Goal: Task Accomplishment & Management: Manage account settings

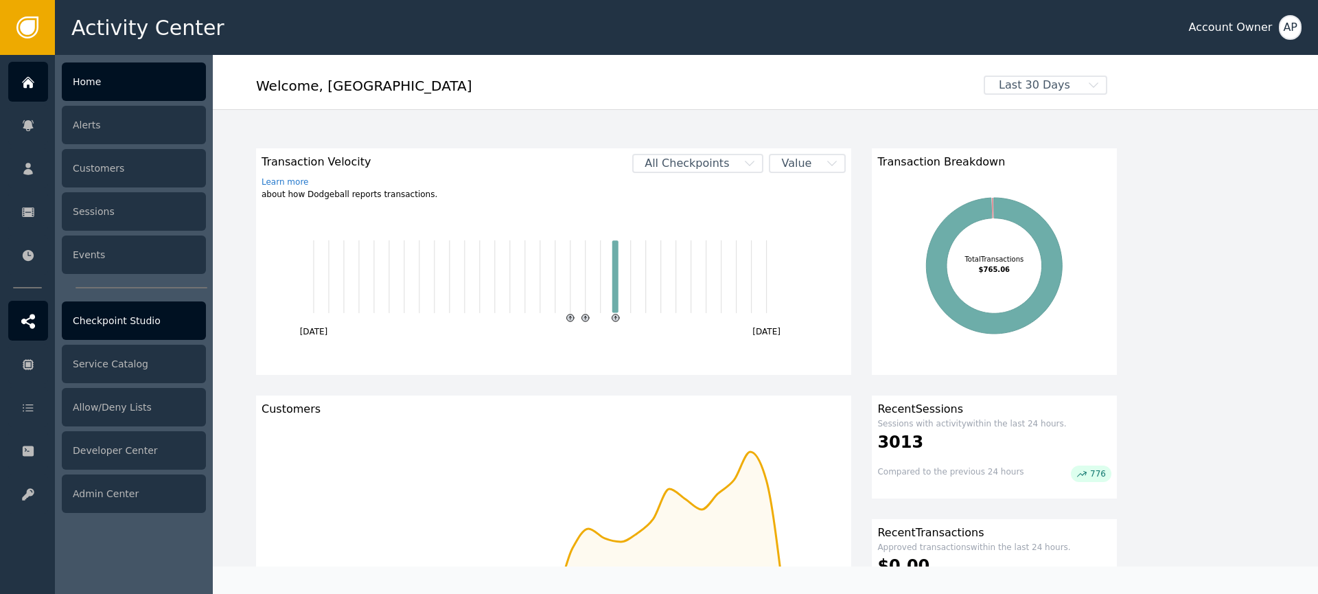
click at [148, 327] on div "Checkpoint Studio" at bounding box center [134, 320] width 144 height 38
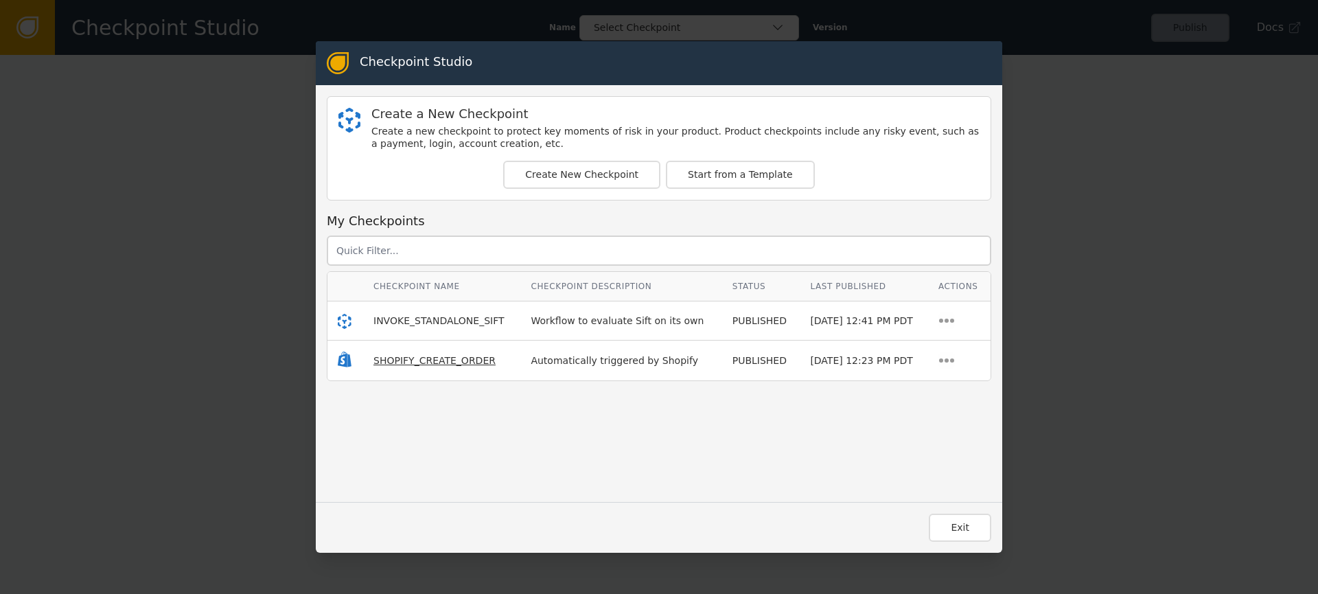
click at [390, 364] on span "SHOPIFY_CREATE_ORDER" at bounding box center [434, 360] width 122 height 11
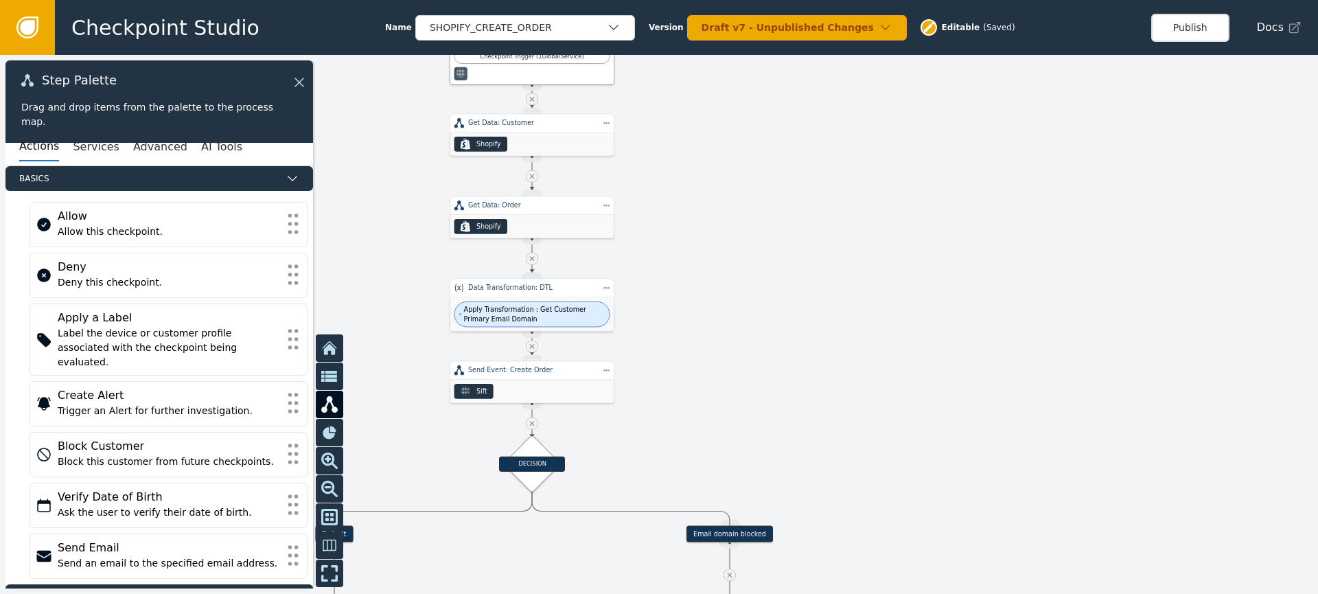
drag, startPoint x: 823, startPoint y: 377, endPoint x: 806, endPoint y: 244, distance: 133.6
click at [825, 236] on div at bounding box center [659, 324] width 1318 height 539
click at [555, 295] on div "Data Transformation: DTL Step Actions Menu Duplicate Delete" at bounding box center [531, 288] width 165 height 19
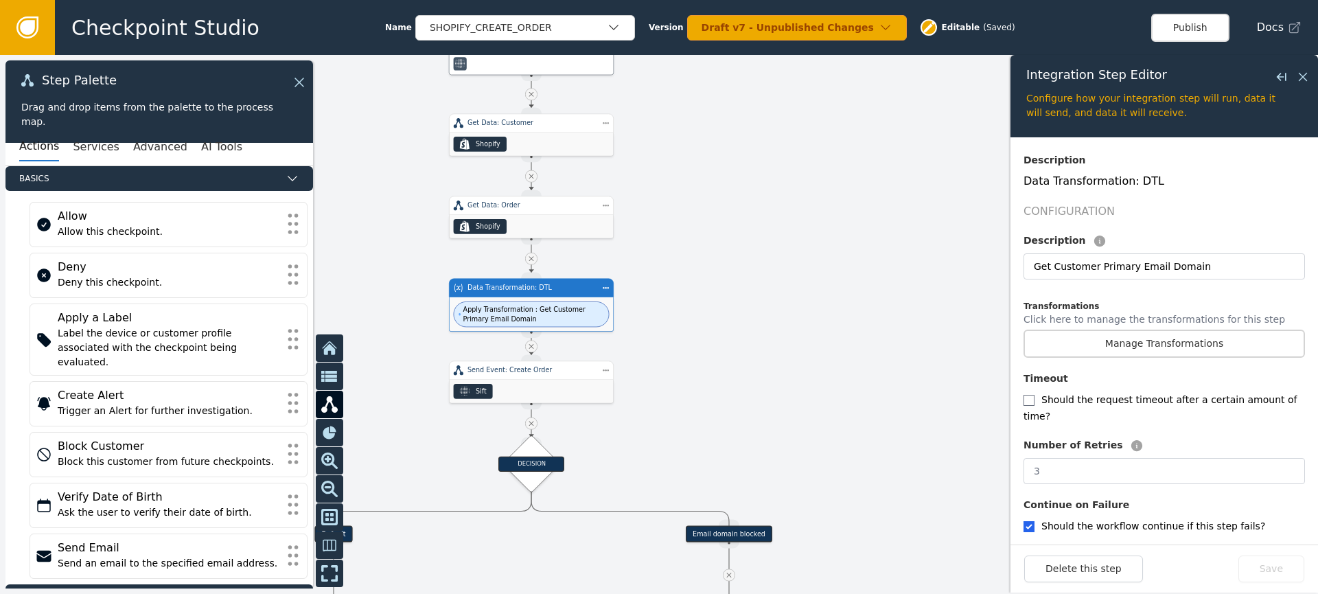
scroll to position [242, 0]
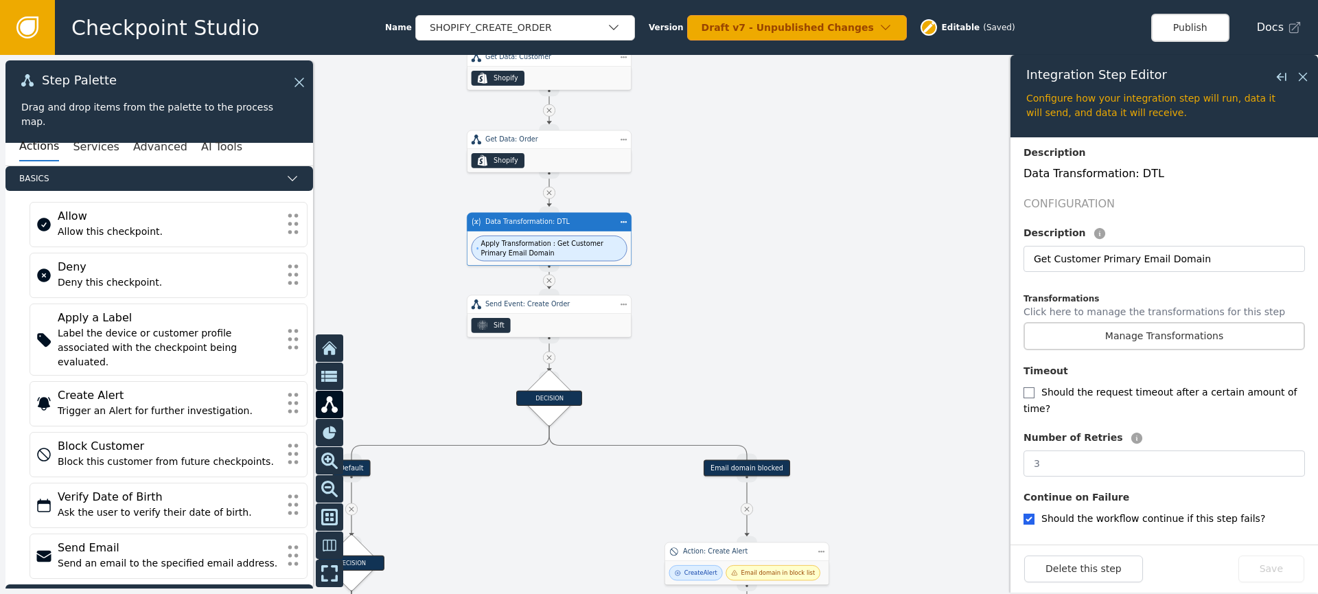
drag, startPoint x: 786, startPoint y: 408, endPoint x: 800, endPoint y: 345, distance: 65.3
click at [800, 345] on div at bounding box center [659, 324] width 1318 height 539
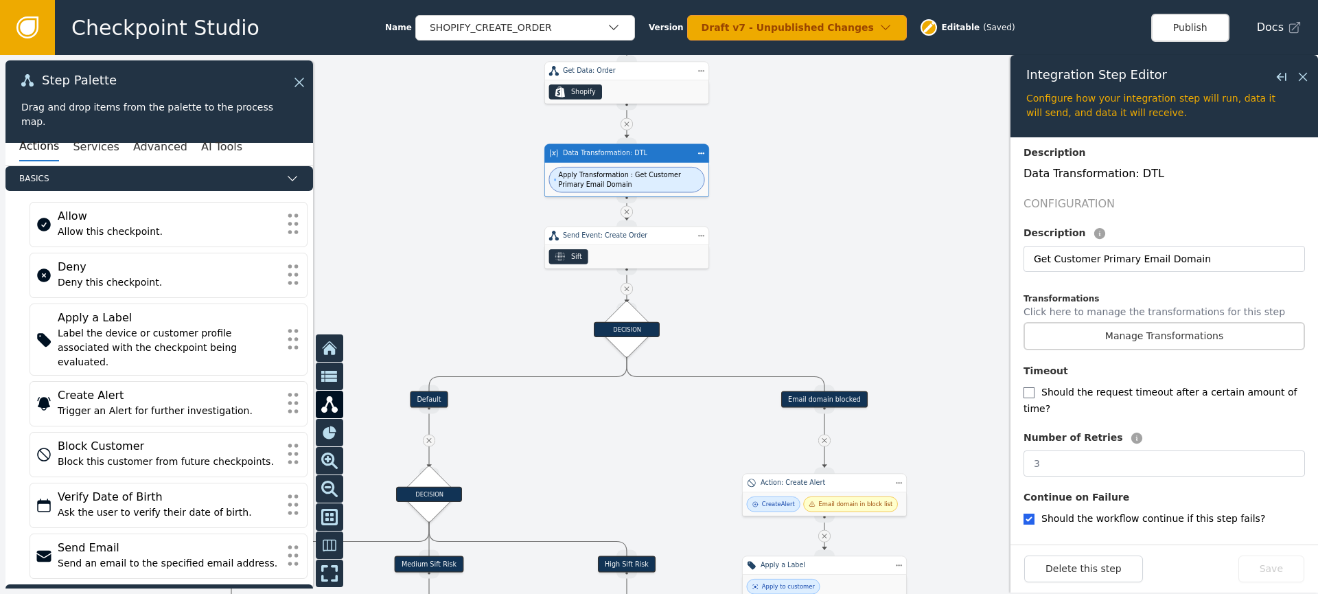
drag, startPoint x: 757, startPoint y: 330, endPoint x: 702, endPoint y: 331, distance: 54.9
click at [701, 331] on div at bounding box center [659, 324] width 1318 height 539
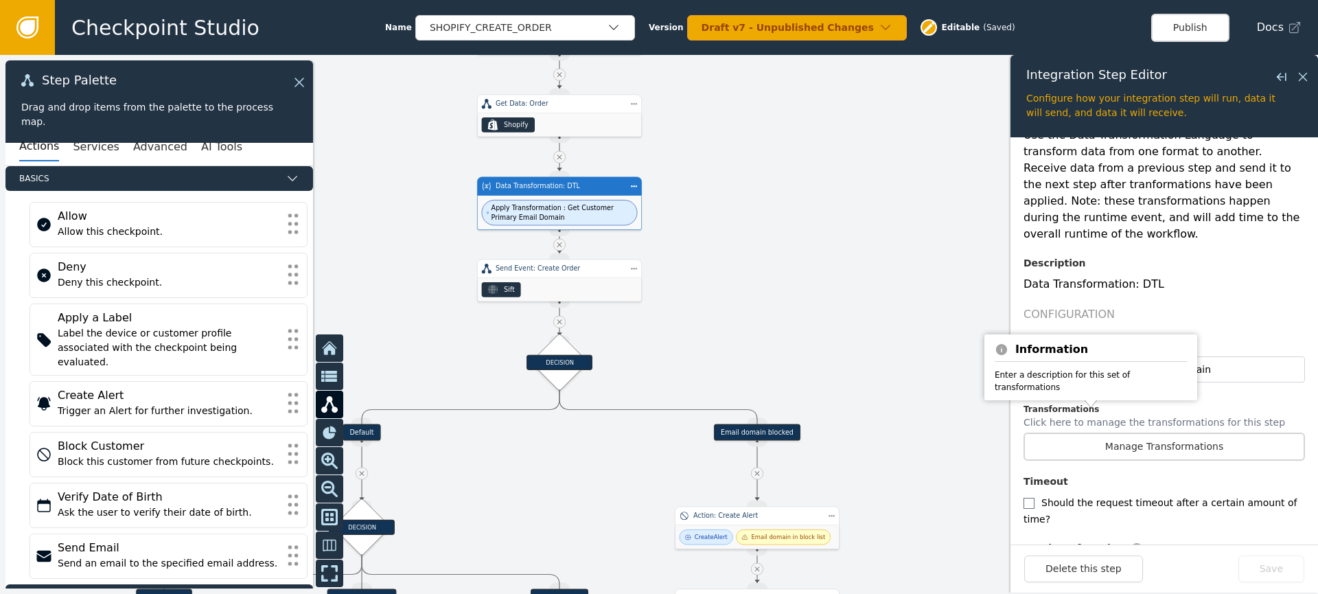
scroll to position [0, 0]
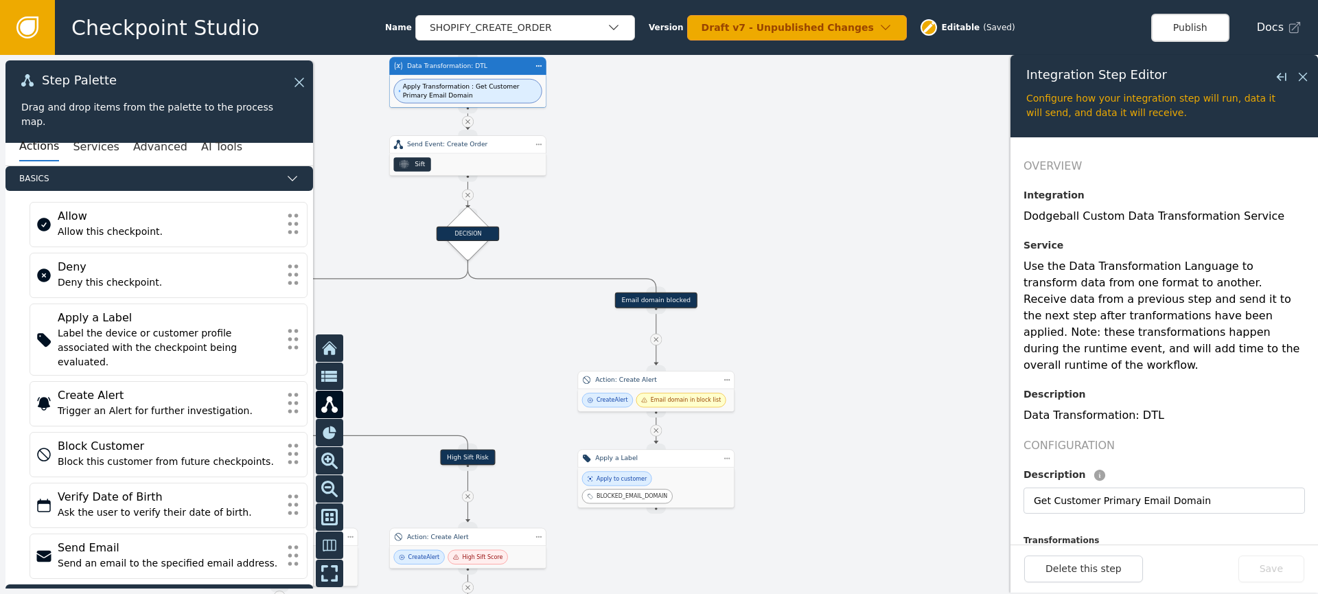
drag, startPoint x: 916, startPoint y: 303, endPoint x: 827, endPoint y: 194, distance: 141.0
click at [819, 183] on div at bounding box center [659, 324] width 1318 height 539
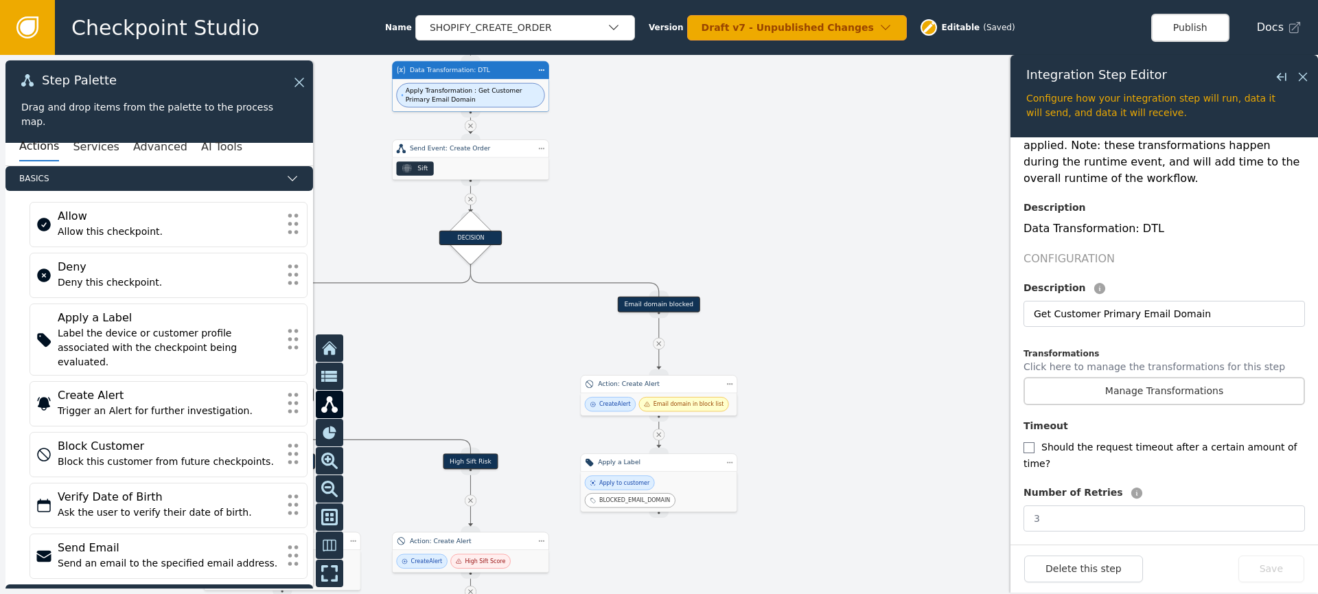
scroll to position [168, 0]
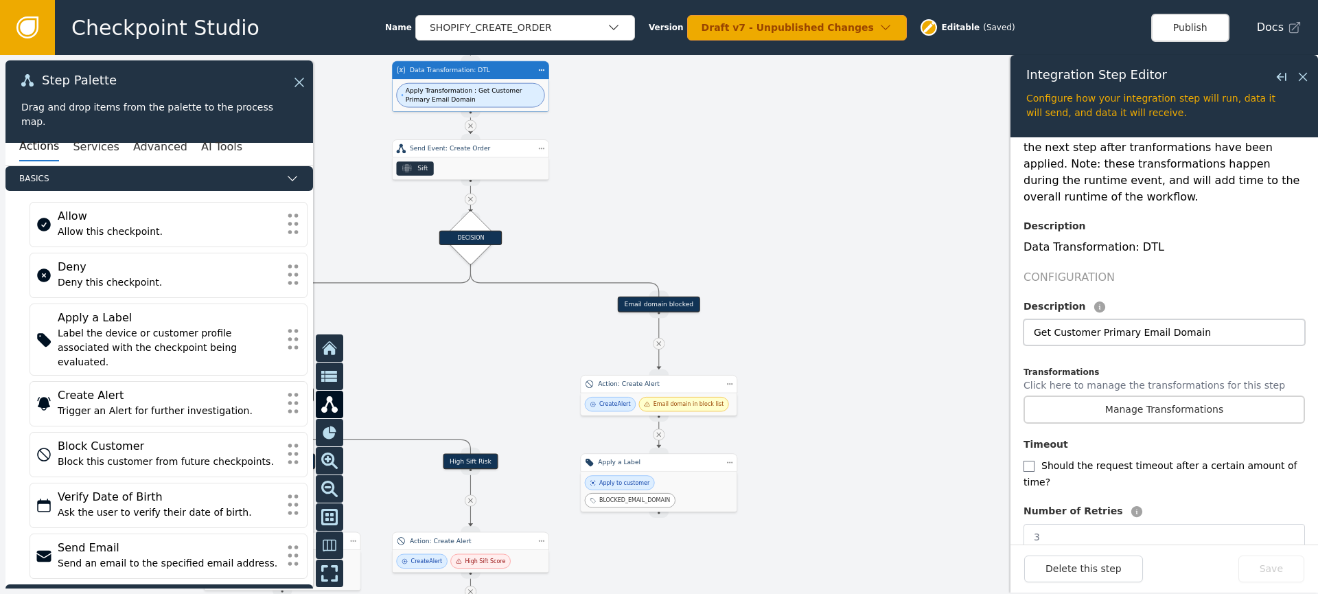
drag, startPoint x: 1189, startPoint y: 318, endPoint x: 999, endPoint y: 316, distance: 189.4
click at [1001, 317] on div "Target Handle for step Default Source Handle for step Target Handle for step Em…" at bounding box center [659, 324] width 1318 height 539
click at [1129, 395] on button "Manage Transformations" at bounding box center [1163, 409] width 281 height 28
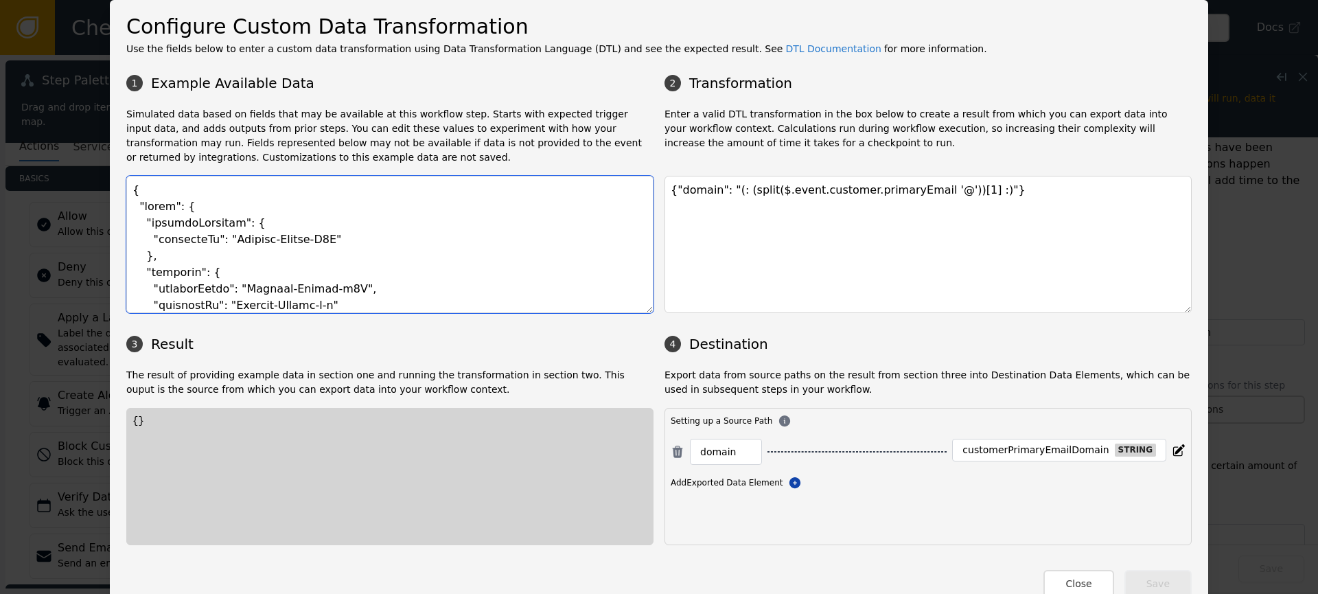
click at [538, 255] on textarea at bounding box center [389, 244] width 527 height 137
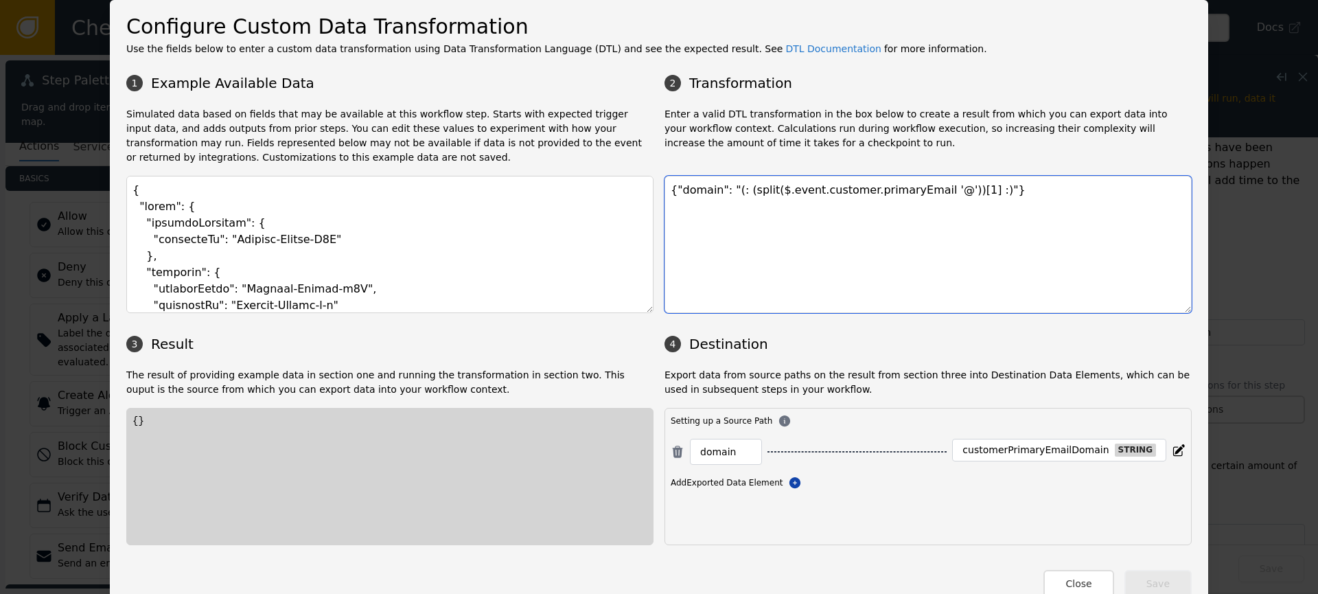
click at [885, 259] on textarea "{"domain": "(: (split($.event.customer.primaryEmail '@'))[1] :)"}" at bounding box center [927, 244] width 527 height 137
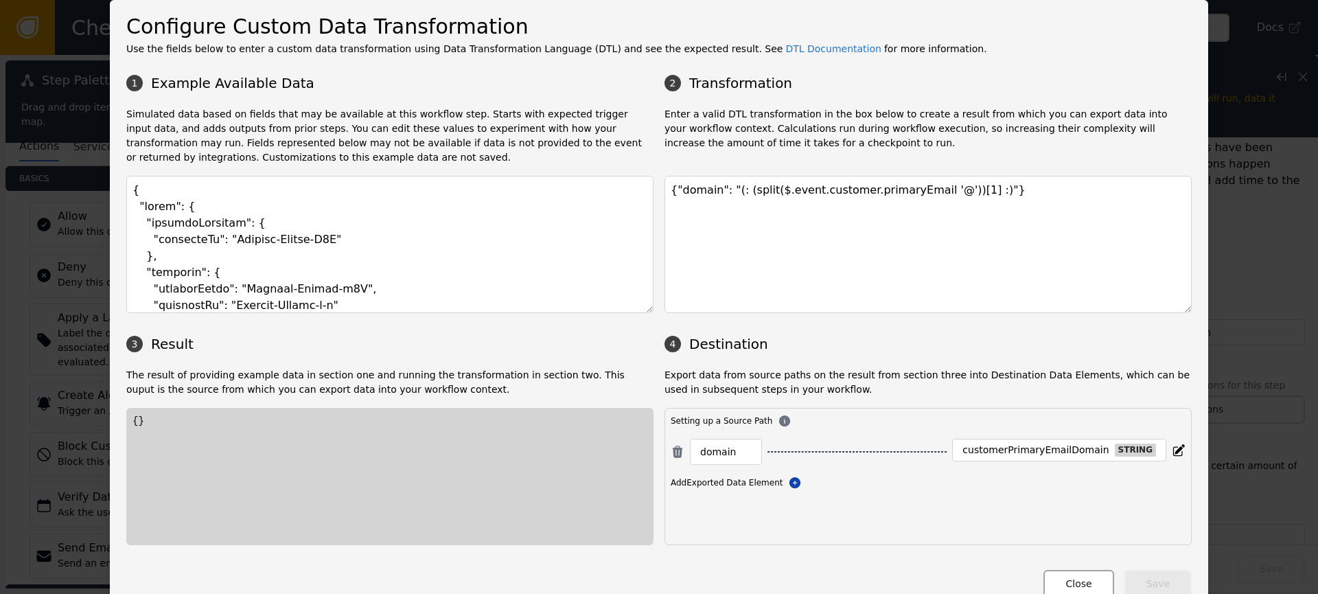
click at [1060, 576] on button "Close" at bounding box center [1078, 584] width 70 height 28
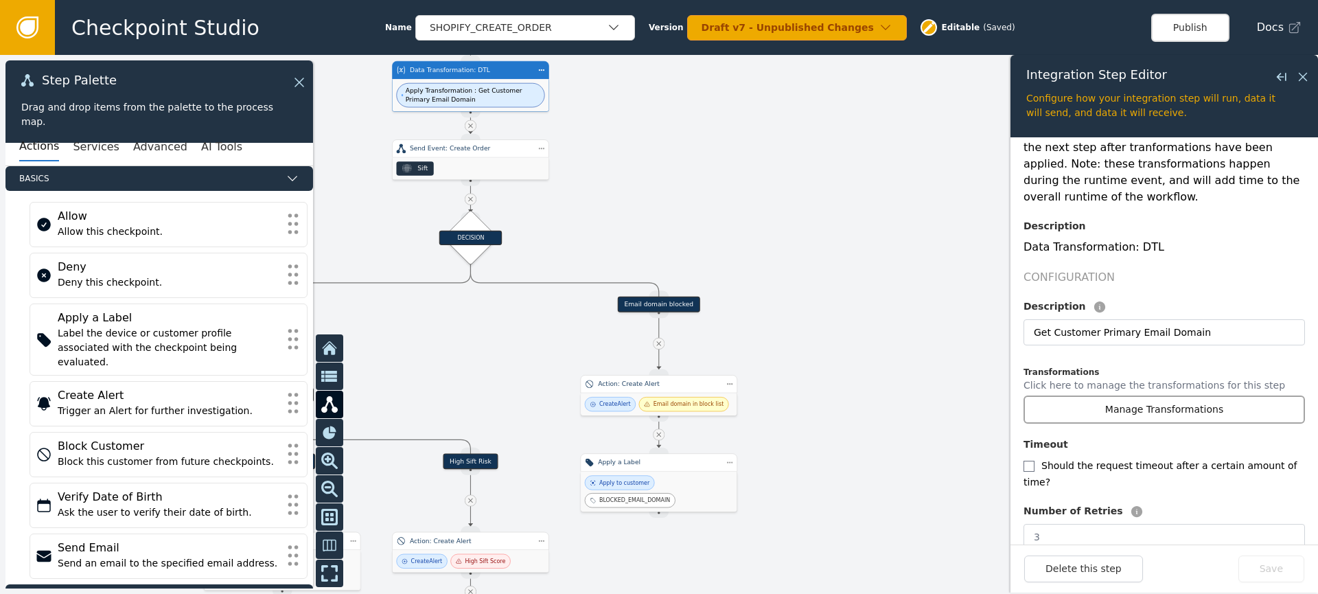
click at [1080, 395] on button "Manage Transformations" at bounding box center [1163, 409] width 281 height 28
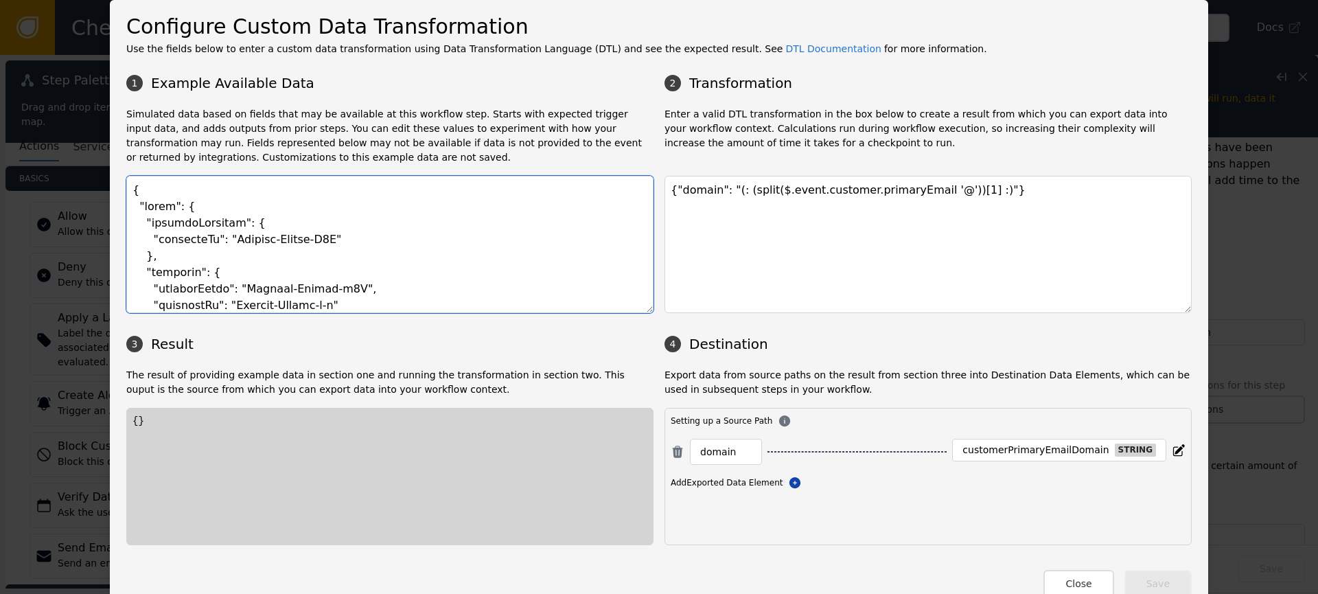
click at [416, 224] on textarea at bounding box center [389, 244] width 527 height 137
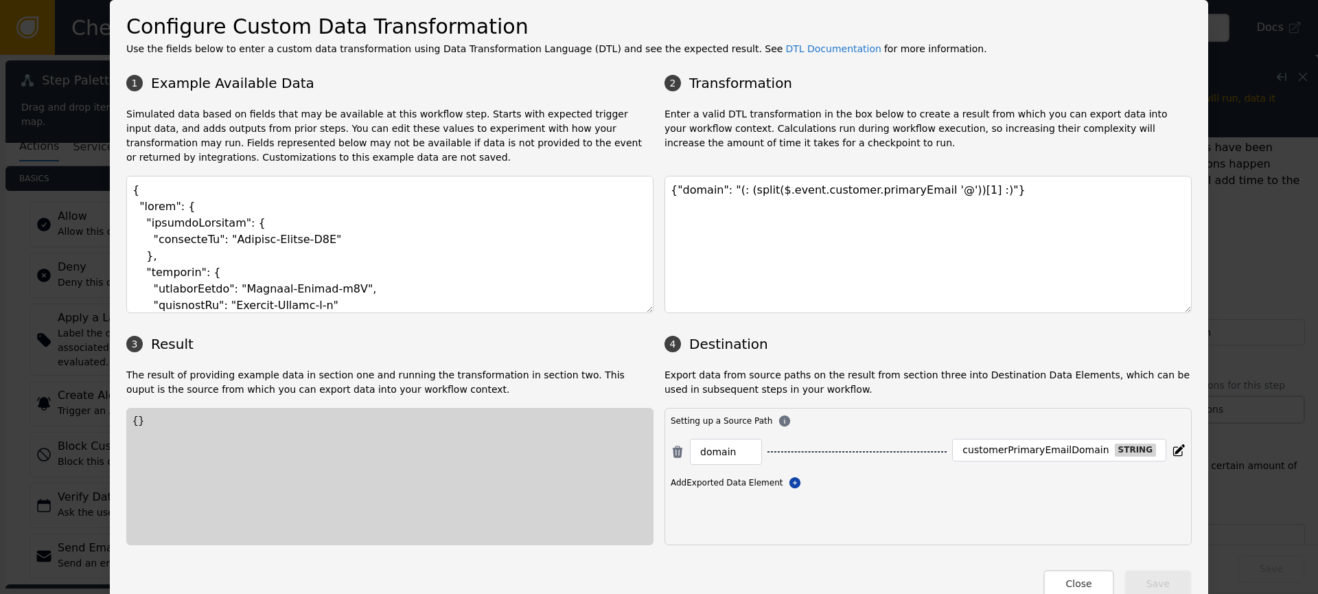
click at [1058, 577] on button "Close" at bounding box center [1078, 584] width 70 height 28
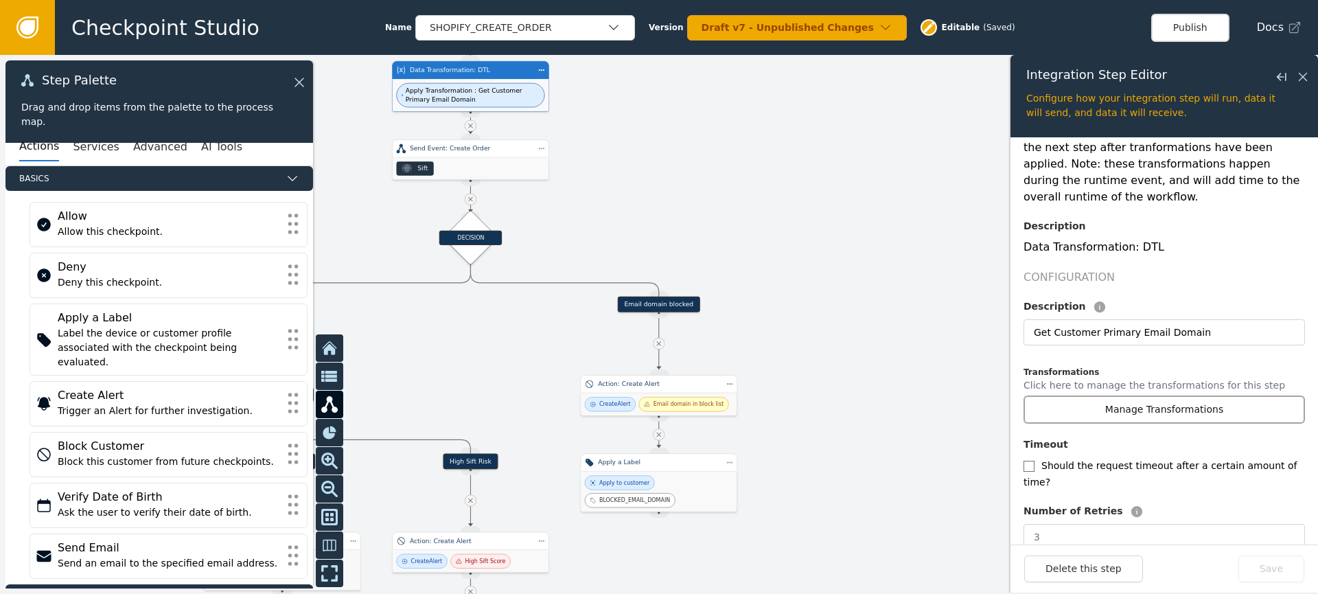
click at [1123, 395] on button "Manage Transformations" at bounding box center [1163, 409] width 281 height 28
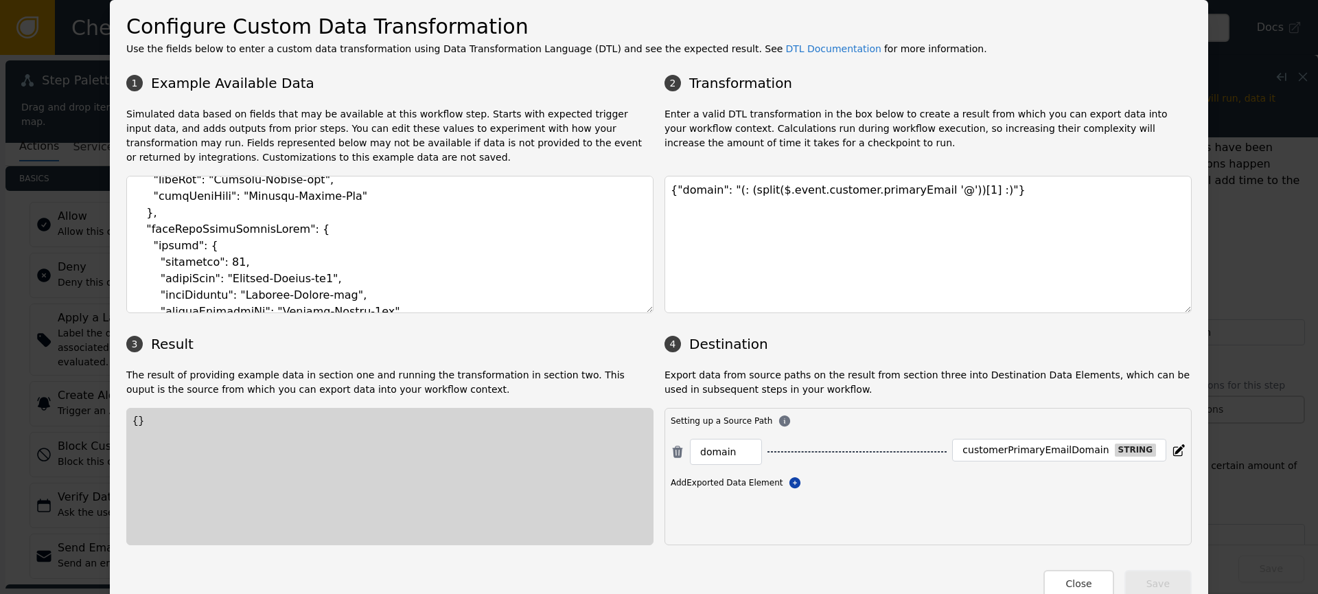
scroll to position [1027, 0]
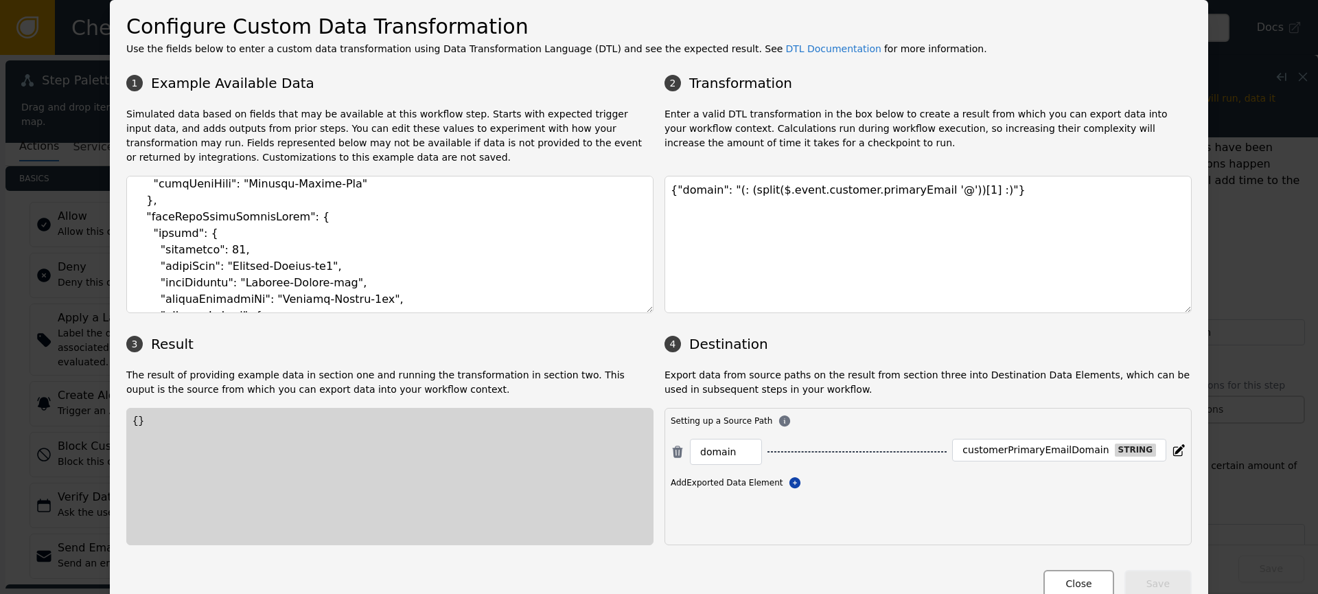
click at [1082, 580] on button "Close" at bounding box center [1078, 584] width 70 height 28
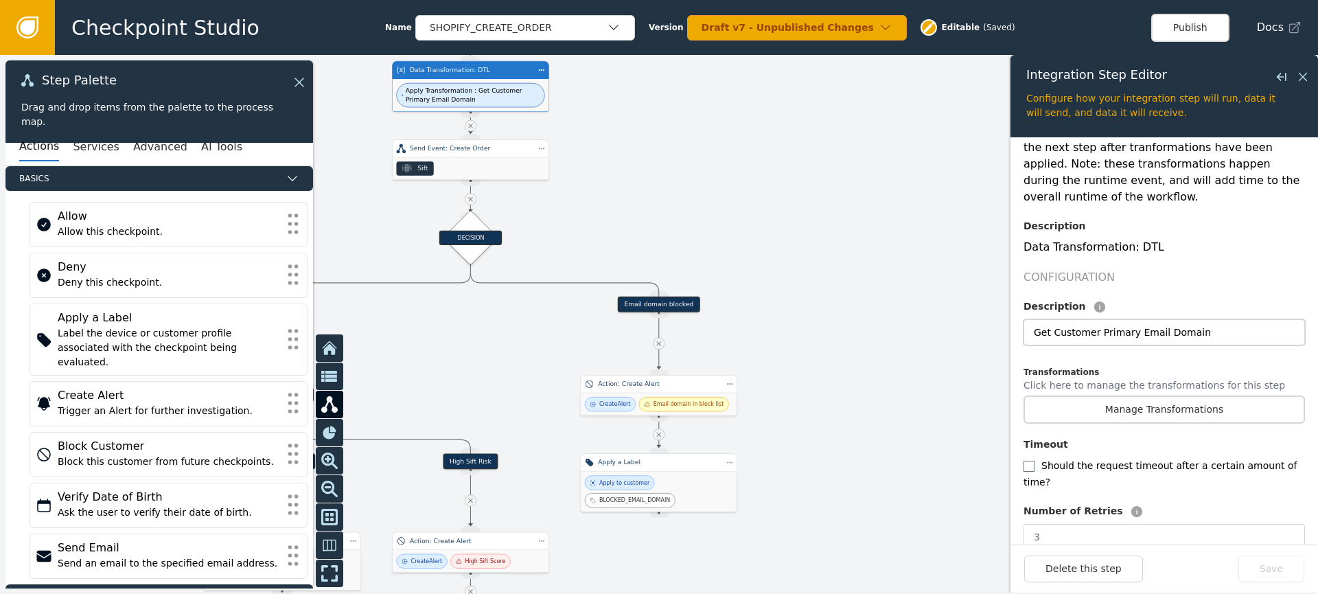
click at [1110, 319] on input "Get Customer Primary Email Domain" at bounding box center [1163, 332] width 281 height 26
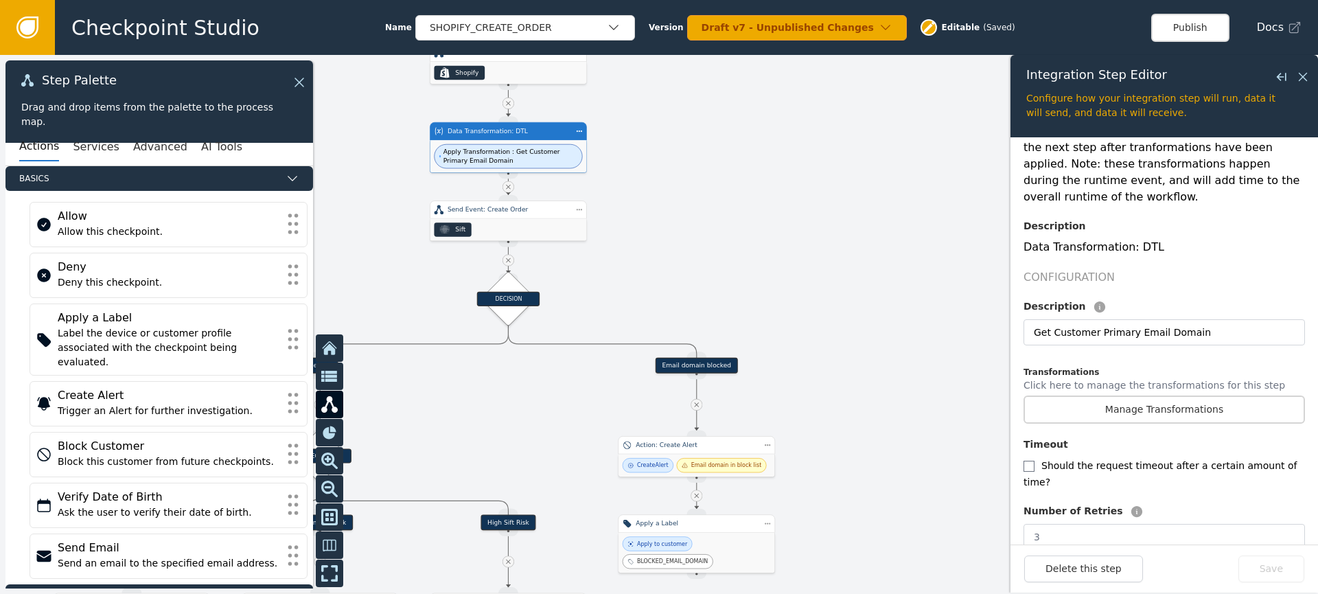
drag, startPoint x: 856, startPoint y: 415, endPoint x: 897, endPoint y: 478, distance: 75.0
click at [896, 478] on div at bounding box center [659, 324] width 1318 height 539
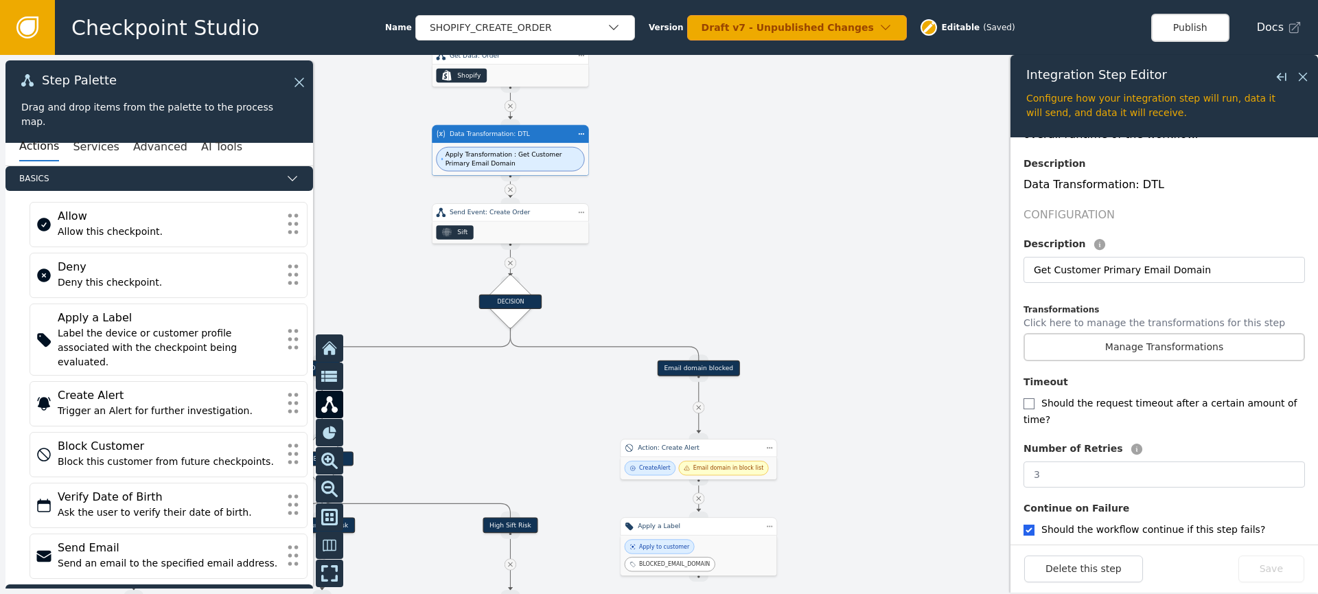
scroll to position [242, 0]
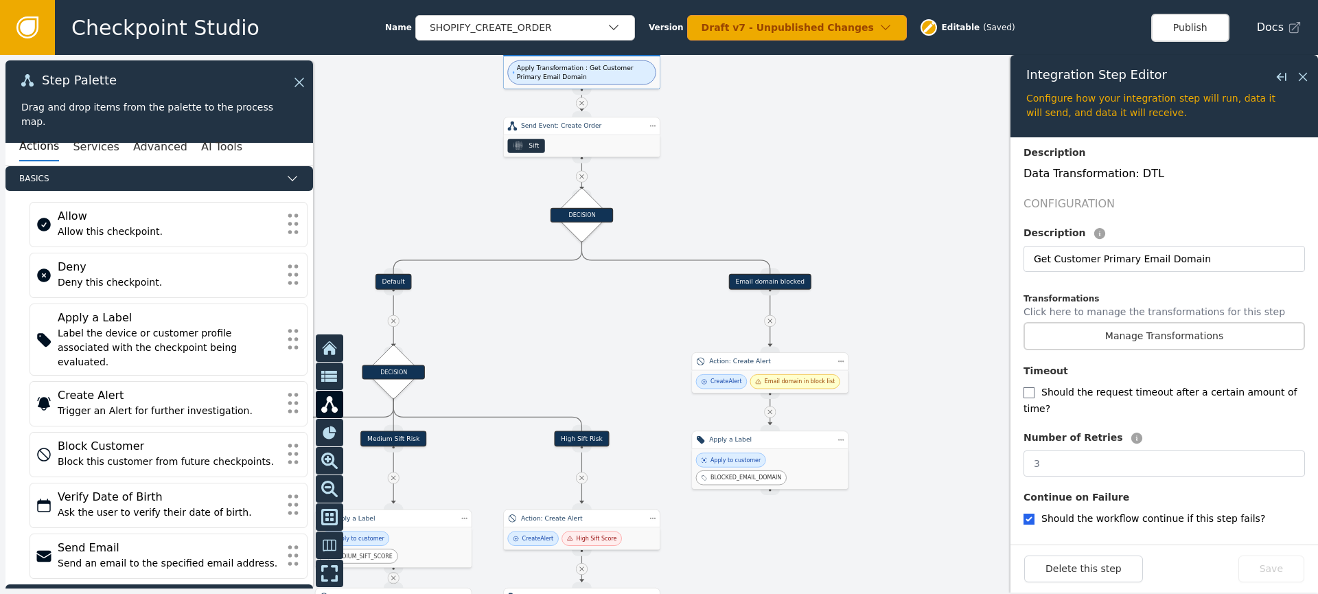
drag, startPoint x: 896, startPoint y: 304, endPoint x: 951, endPoint y: 228, distance: 93.5
click at [956, 220] on div at bounding box center [659, 324] width 1318 height 539
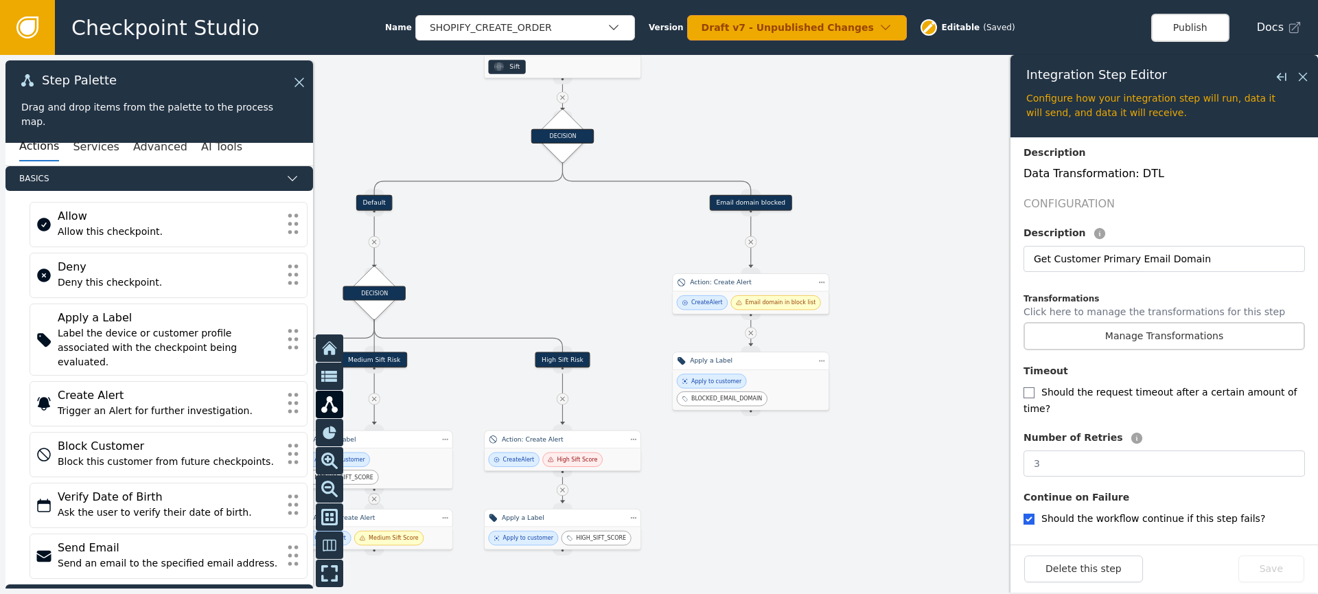
drag, startPoint x: 939, startPoint y: 305, endPoint x: 922, endPoint y: 228, distance: 79.3
click at [922, 228] on div at bounding box center [659, 324] width 1318 height 539
drag, startPoint x: 782, startPoint y: 395, endPoint x: 789, endPoint y: 394, distance: 6.9
click at [785, 395] on div "Apply to customer BLOCKED_EMAIL_DOMAIN" at bounding box center [751, 389] width 148 height 32
click at [800, 396] on div "Apply to customer BLOCKED_EMAIL_DOMAIN" at bounding box center [753, 389] width 148 height 32
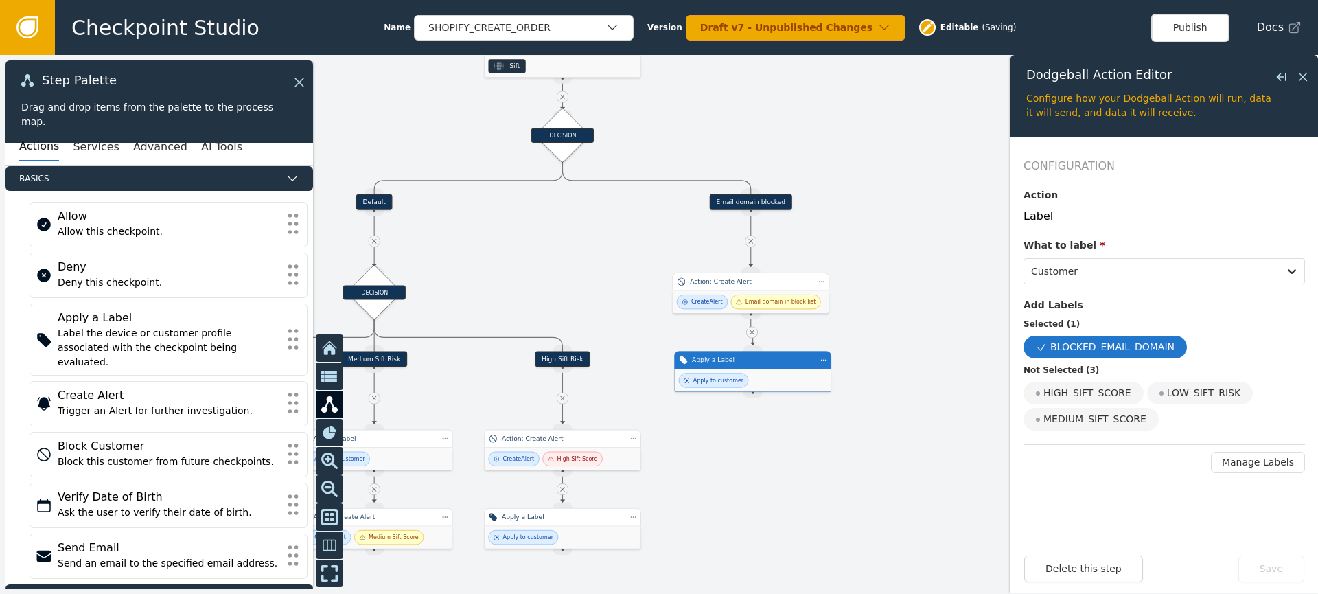
scroll to position [0, 0]
click at [35, 18] on icon at bounding box center [27, 27] width 22 height 22
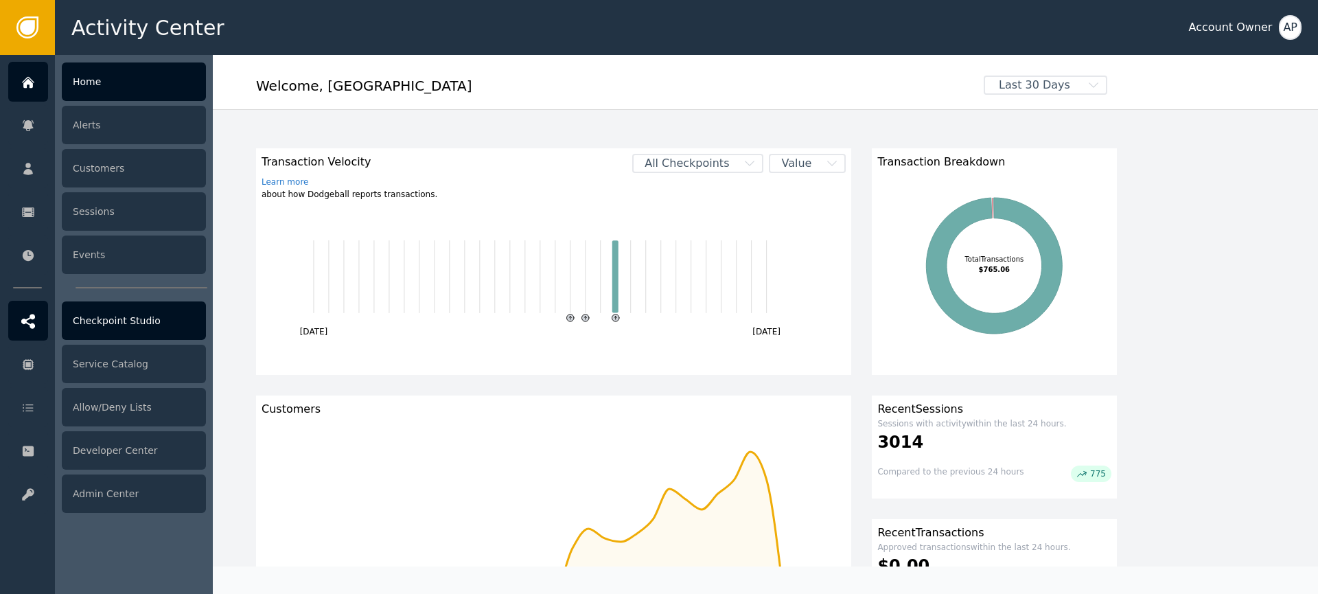
click at [150, 329] on div "Checkpoint Studio" at bounding box center [134, 320] width 144 height 38
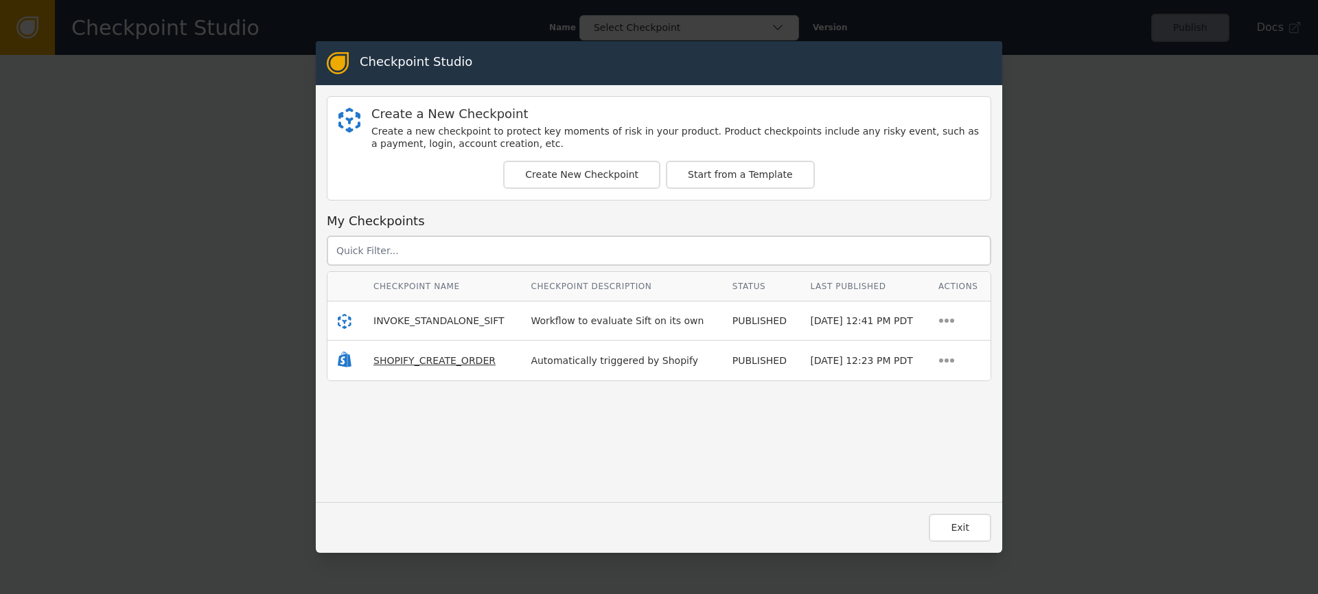
click at [461, 364] on span "SHOPIFY_CREATE_ORDER" at bounding box center [434, 360] width 122 height 11
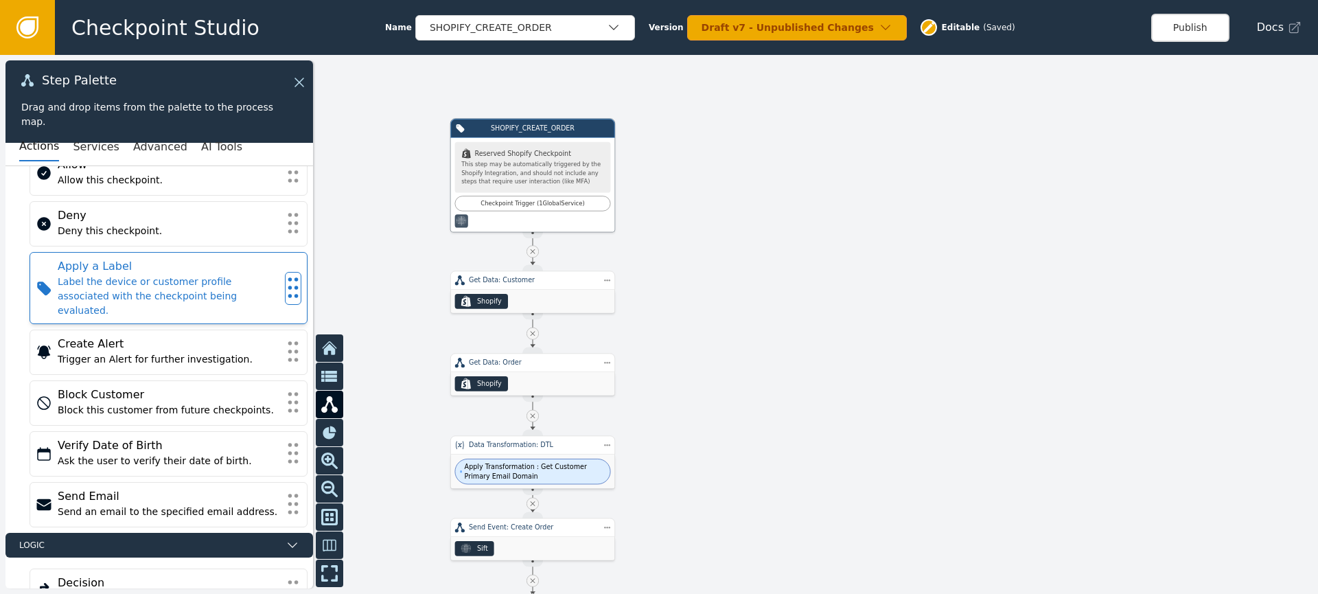
scroll to position [113, 0]
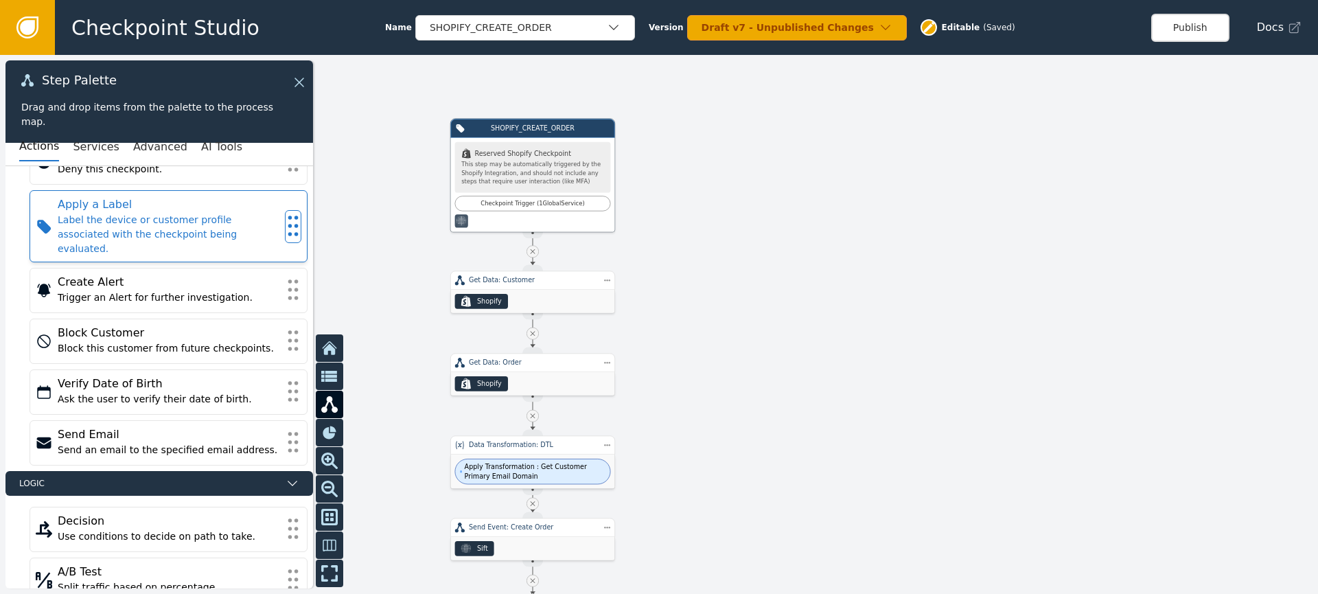
click at [285, 224] on icon at bounding box center [292, 226] width 15 height 30
click at [220, 219] on div "Label the device or customer profile associated with the checkpoint being evalu…" at bounding box center [169, 234] width 222 height 43
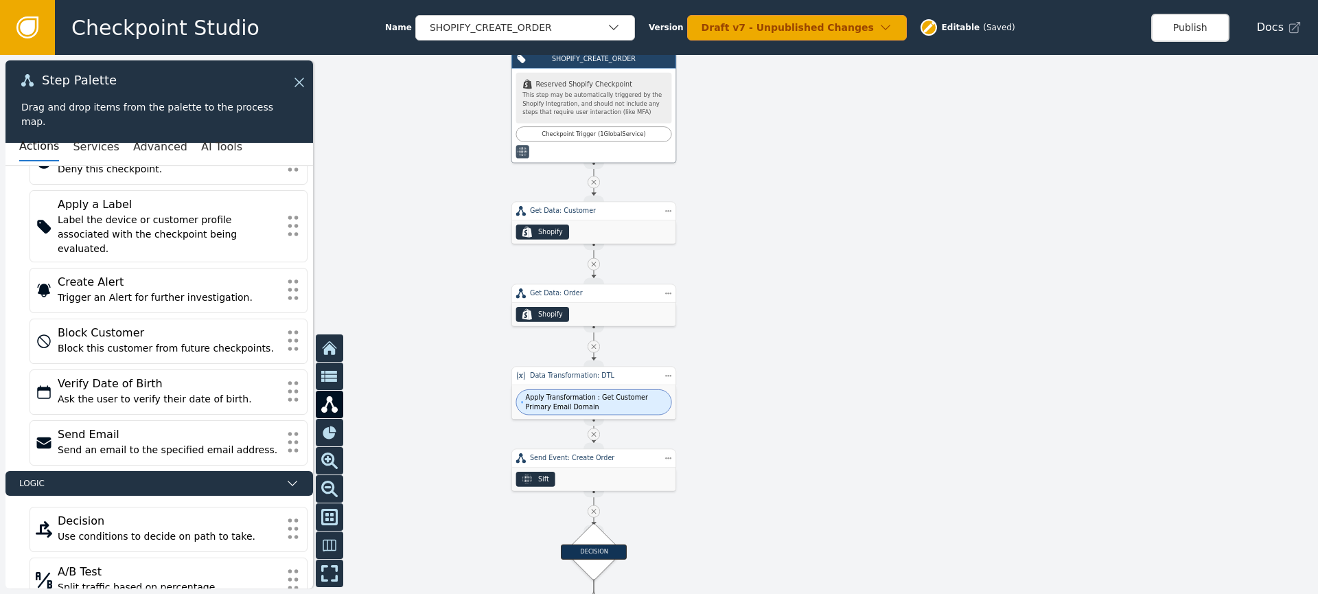
drag, startPoint x: 349, startPoint y: 282, endPoint x: 436, endPoint y: 163, distance: 146.9
click at [413, 209] on div at bounding box center [659, 324] width 1318 height 539
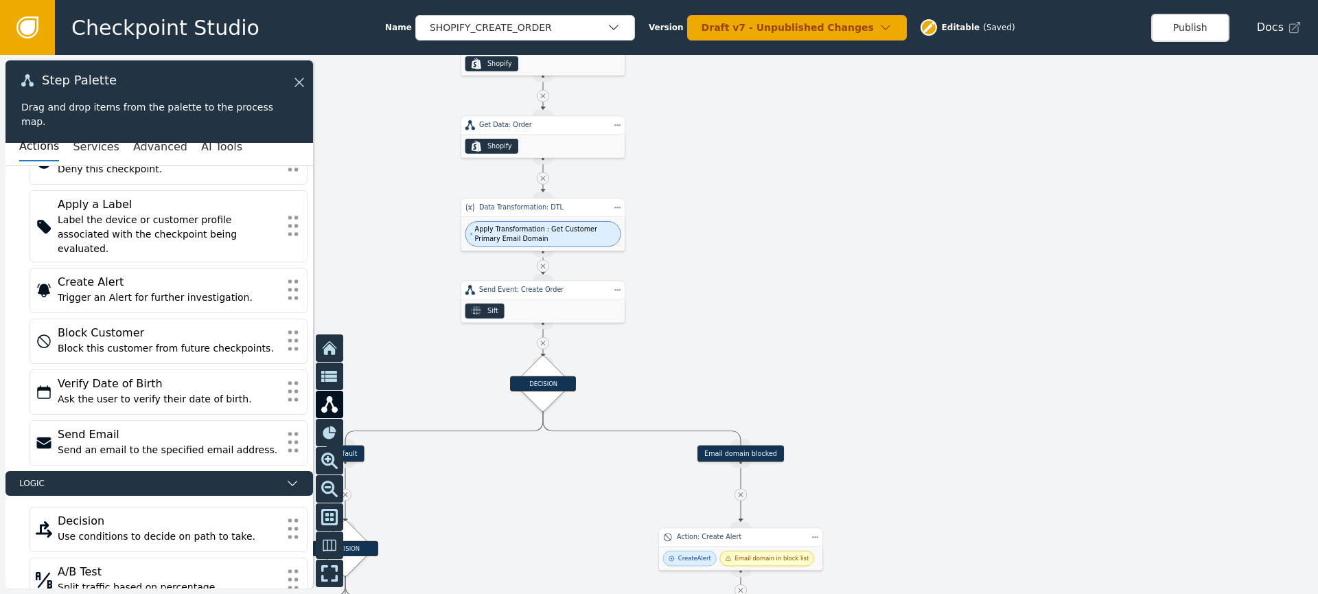
drag, startPoint x: 454, startPoint y: 281, endPoint x: 364, endPoint y: 80, distance: 219.6
click at [351, 58] on div at bounding box center [659, 324] width 1318 height 539
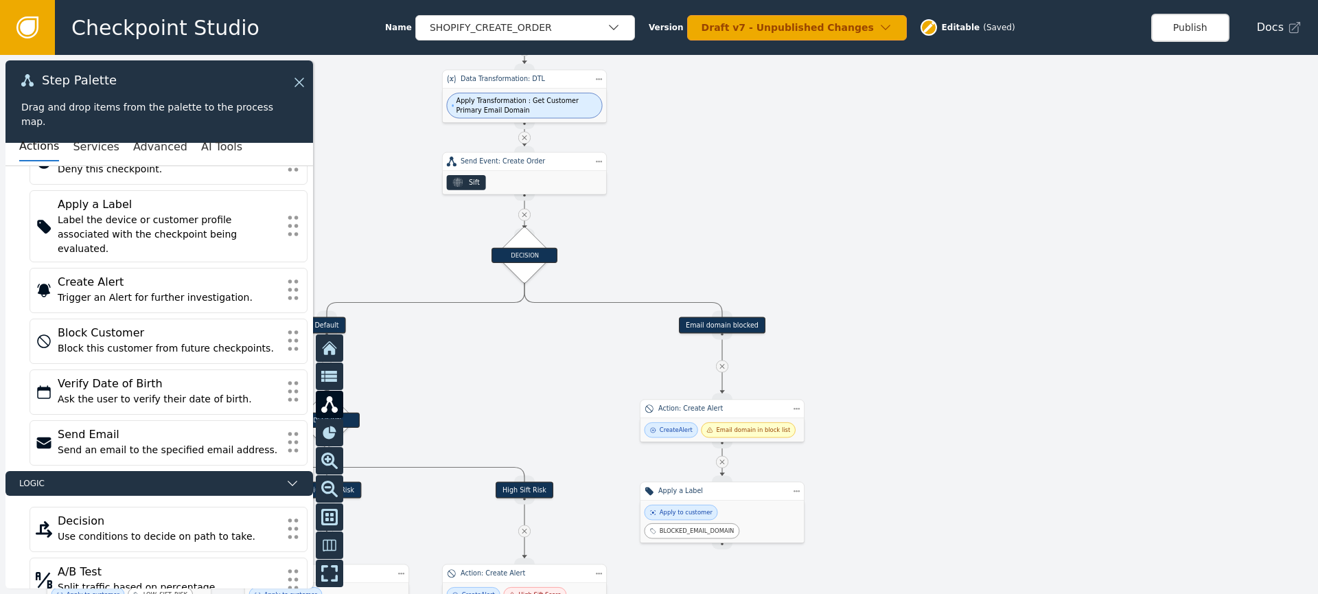
drag, startPoint x: 751, startPoint y: 246, endPoint x: 773, endPoint y: 205, distance: 47.0
click at [773, 200] on div at bounding box center [659, 324] width 1318 height 539
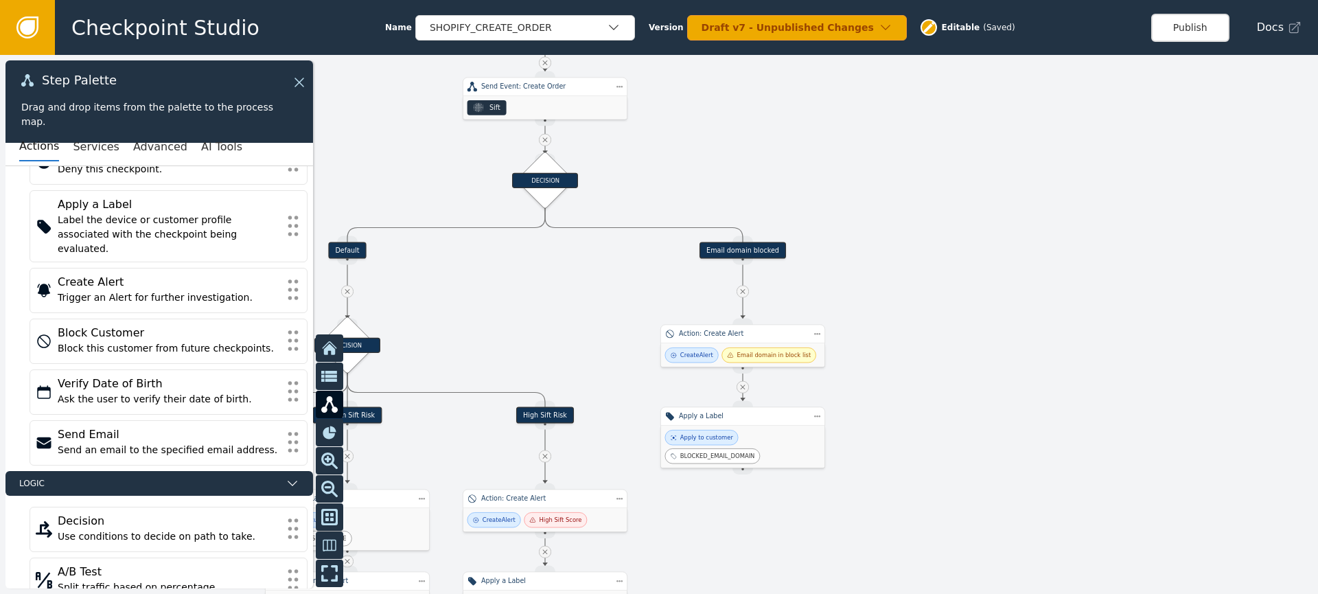
drag, startPoint x: 882, startPoint y: 297, endPoint x: 922, endPoint y: 268, distance: 49.7
click at [900, 235] on div at bounding box center [659, 324] width 1318 height 539
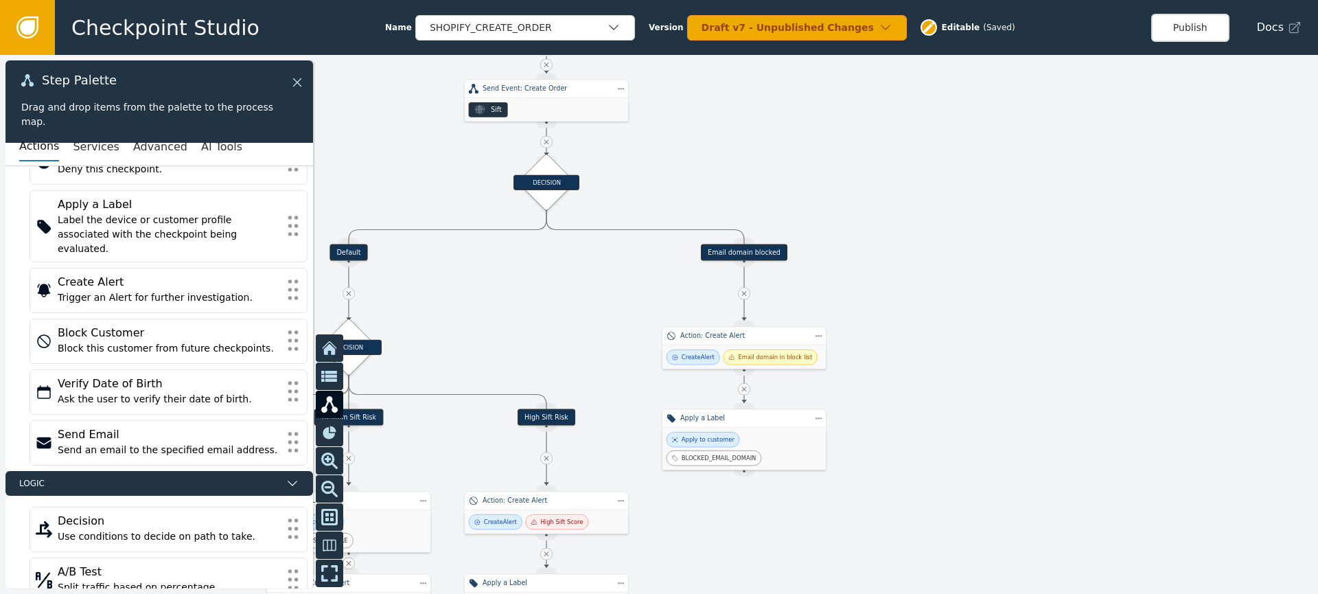
click at [291, 79] on icon at bounding box center [297, 82] width 15 height 15
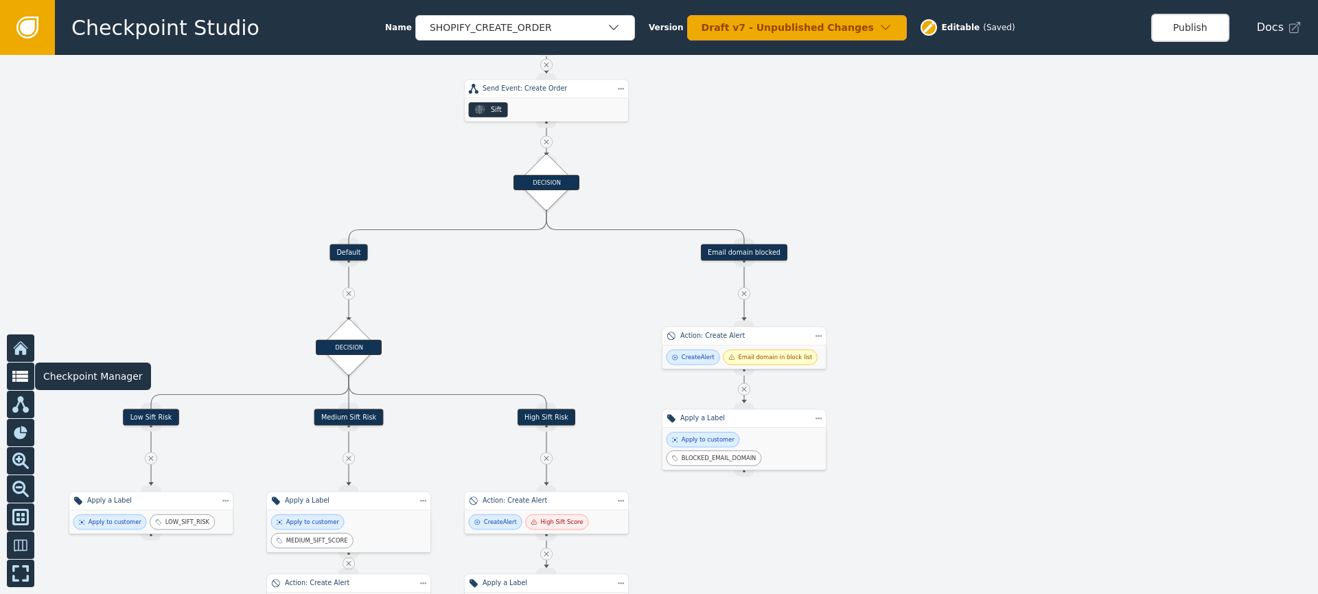
click at [24, 373] on icon at bounding box center [20, 377] width 16 height 12
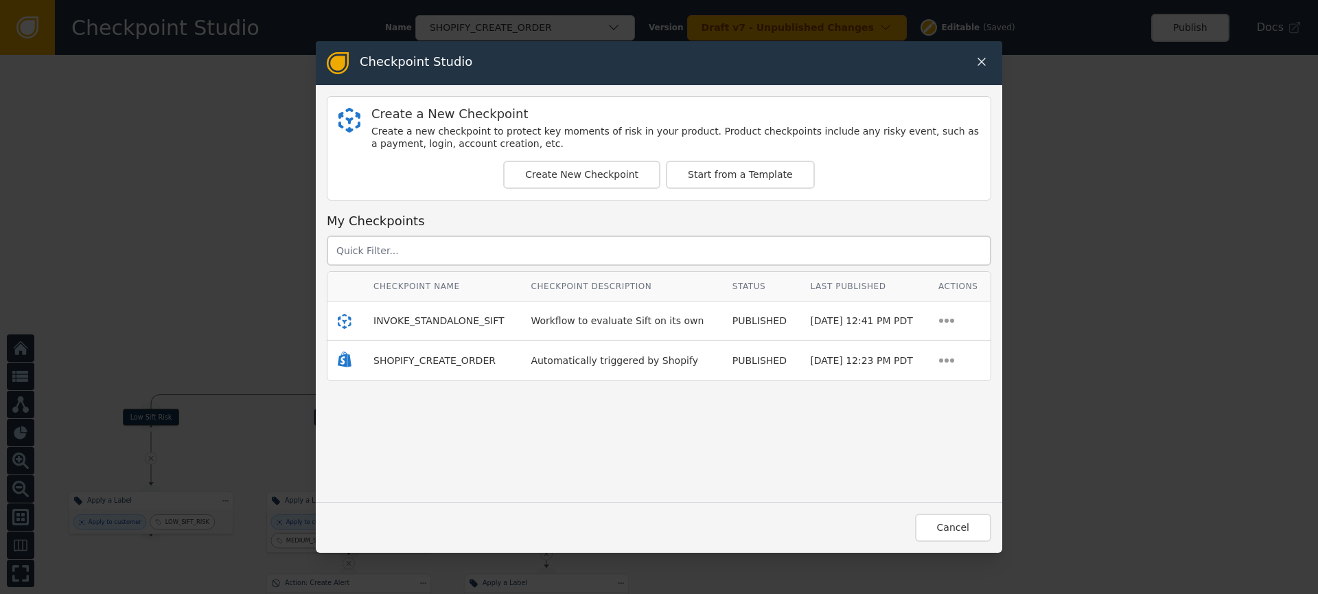
click at [975, 68] on icon at bounding box center [982, 62] width 14 height 14
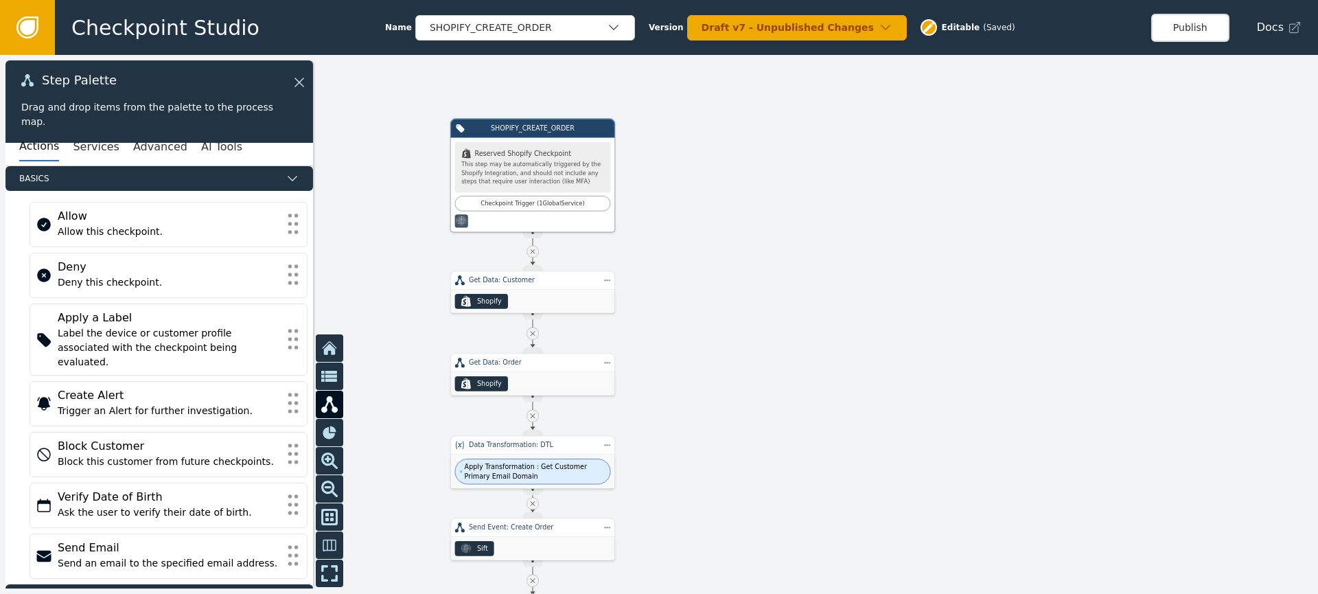
click at [44, 28] on link at bounding box center [27, 27] width 55 height 55
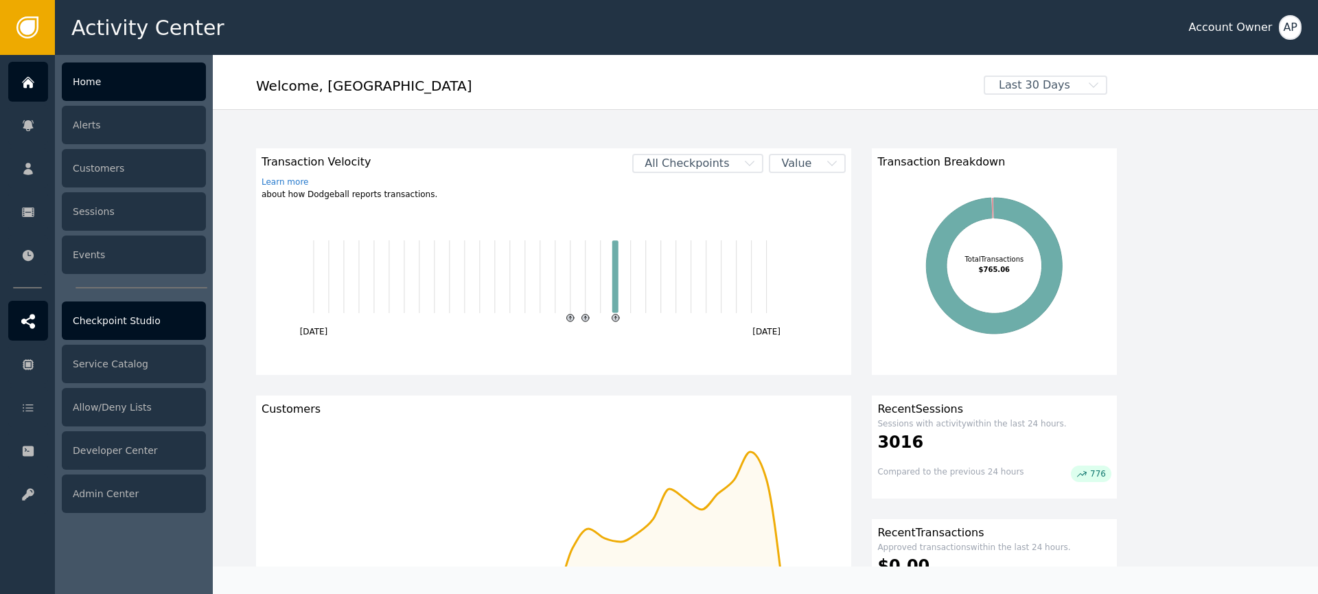
click at [98, 327] on div "Checkpoint Studio" at bounding box center [134, 320] width 144 height 38
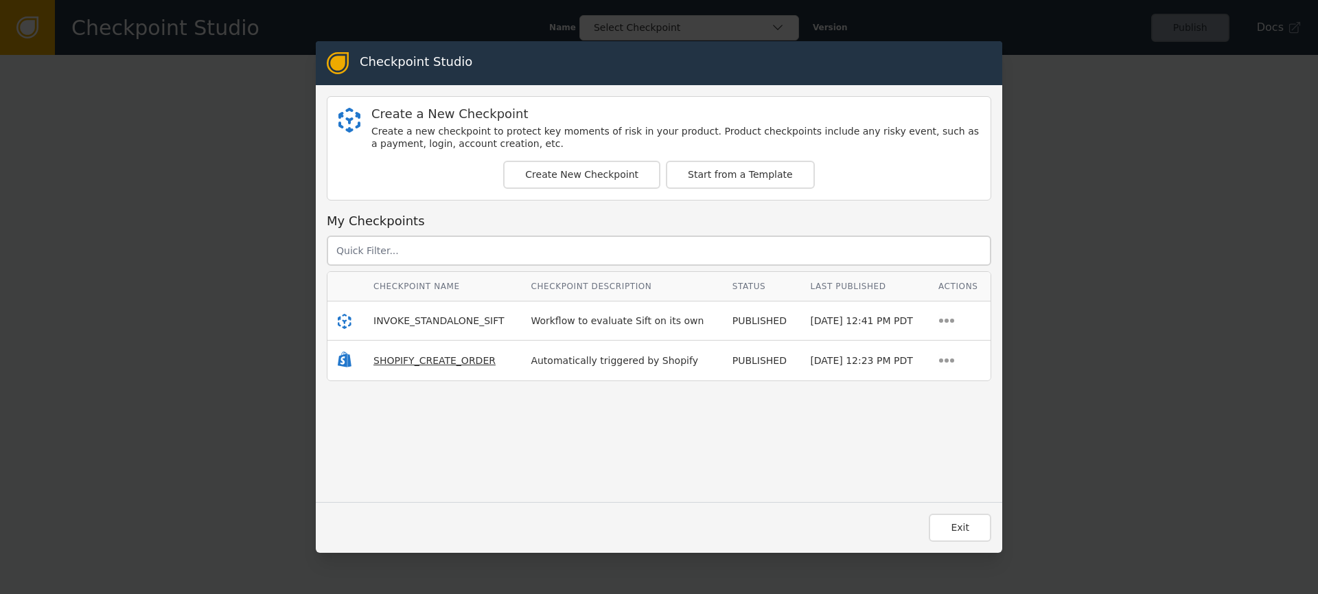
click at [388, 362] on span "SHOPIFY_CREATE_ORDER" at bounding box center [434, 360] width 122 height 11
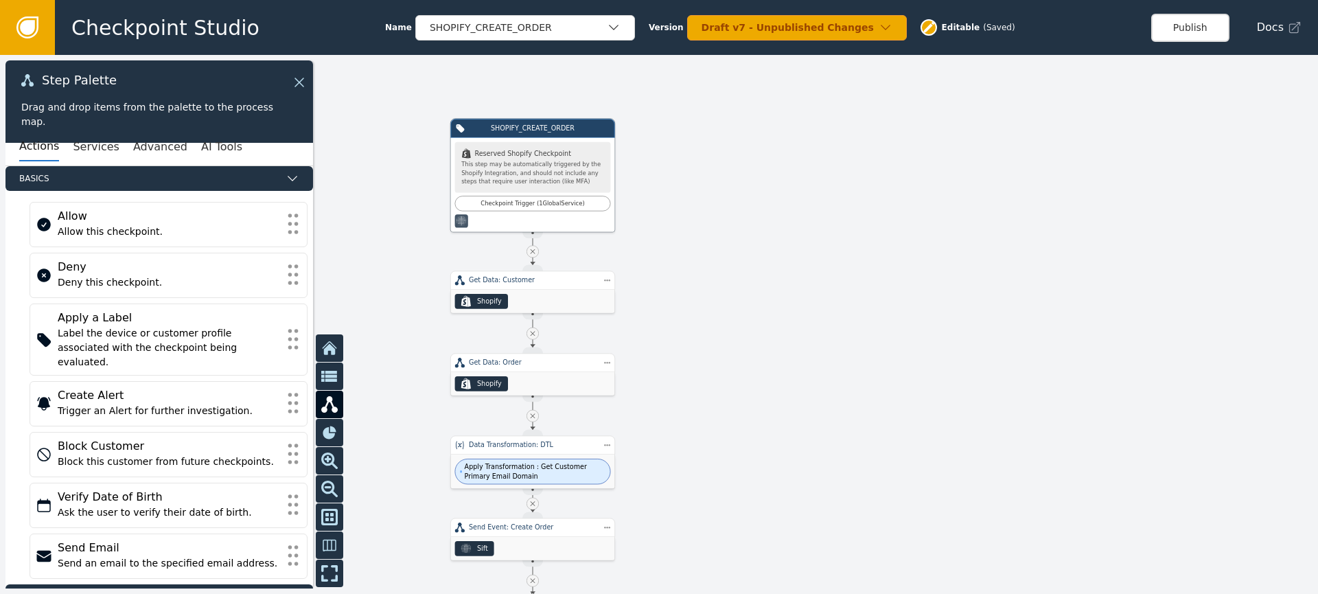
click at [828, 34] on div "Draft v7 - Unpublished Changes" at bounding box center [797, 27] width 220 height 25
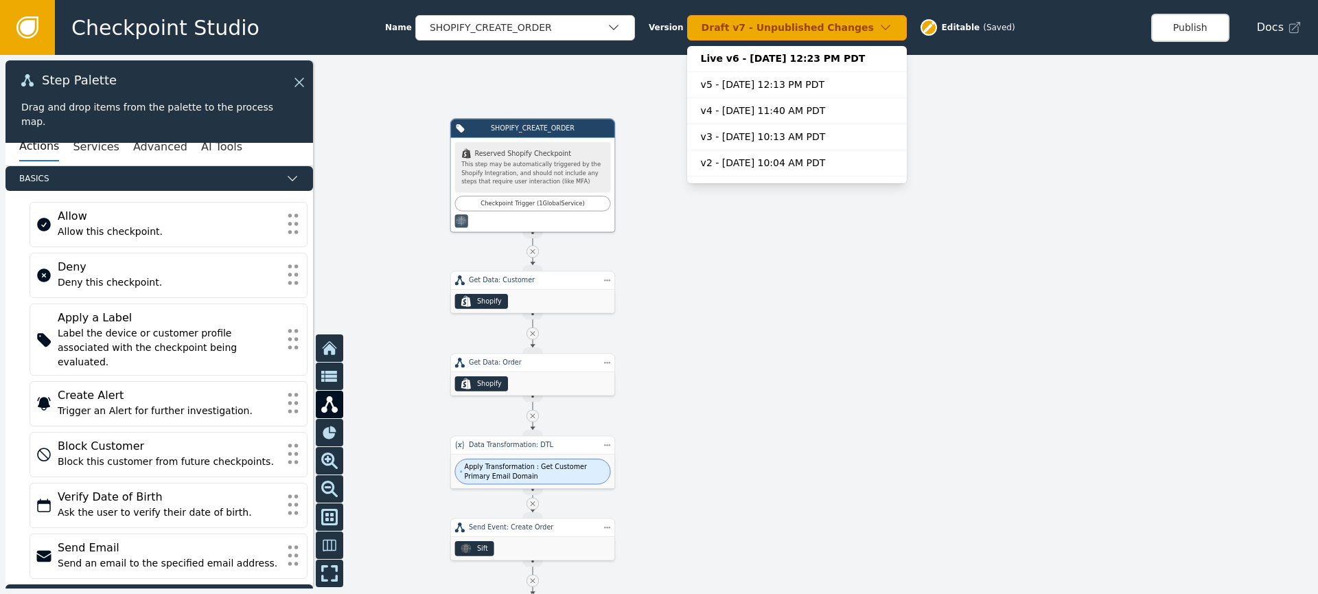
click at [975, 172] on div at bounding box center [659, 324] width 1318 height 539
click at [26, 36] on icon at bounding box center [27, 27] width 22 height 22
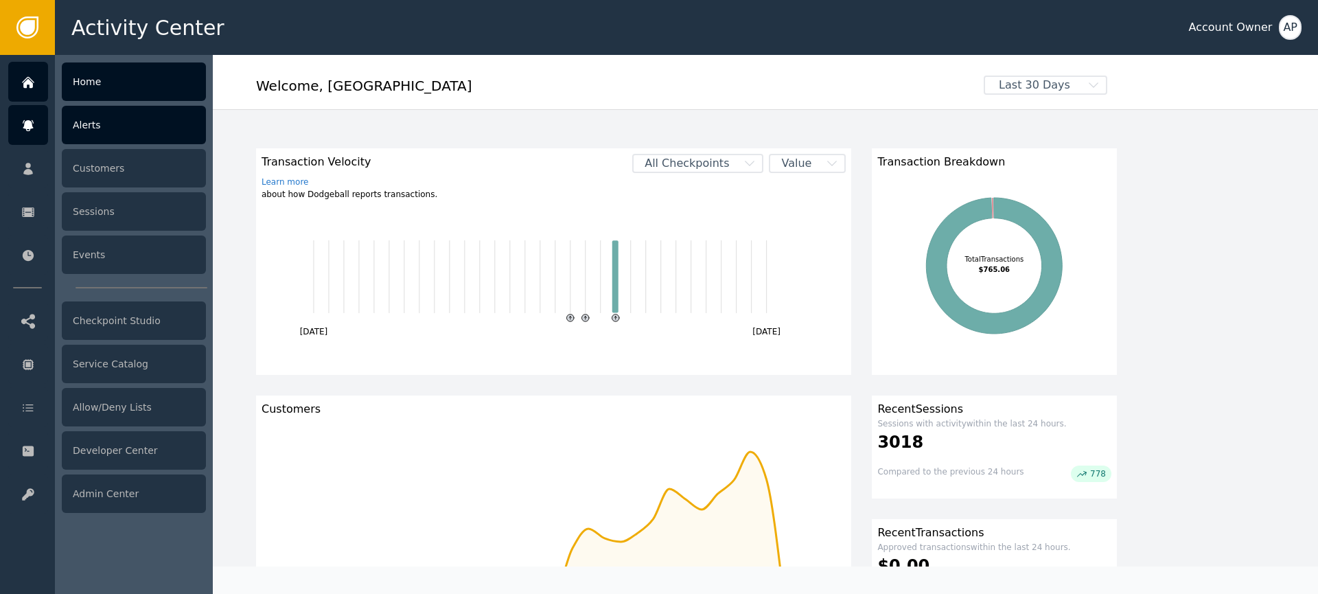
click at [161, 126] on div "Alerts" at bounding box center [134, 125] width 144 height 38
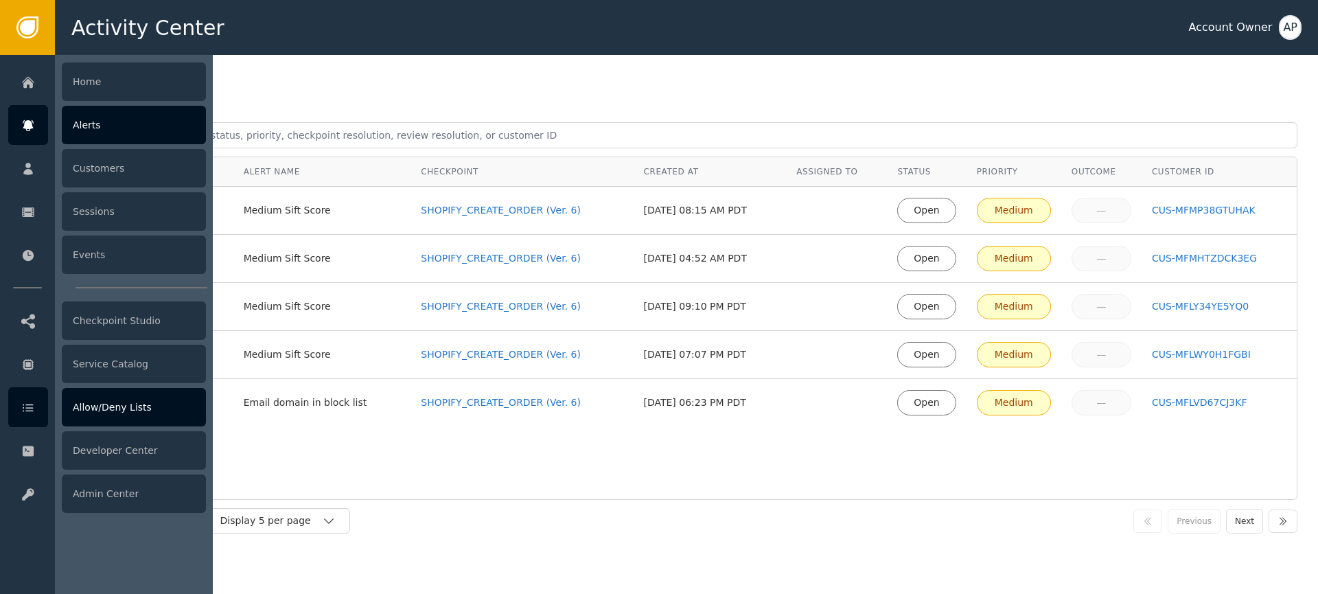
click at [156, 406] on div "Allow/Deny Lists" at bounding box center [134, 407] width 144 height 38
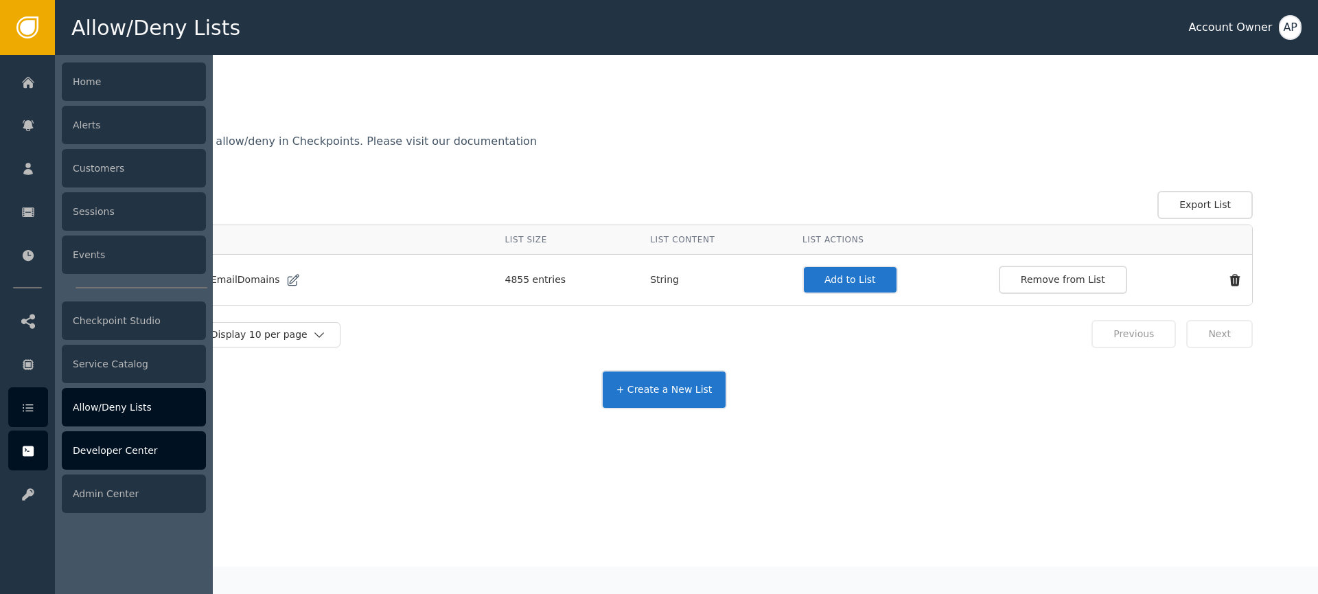
click at [143, 456] on div "Developer Center" at bounding box center [134, 450] width 144 height 38
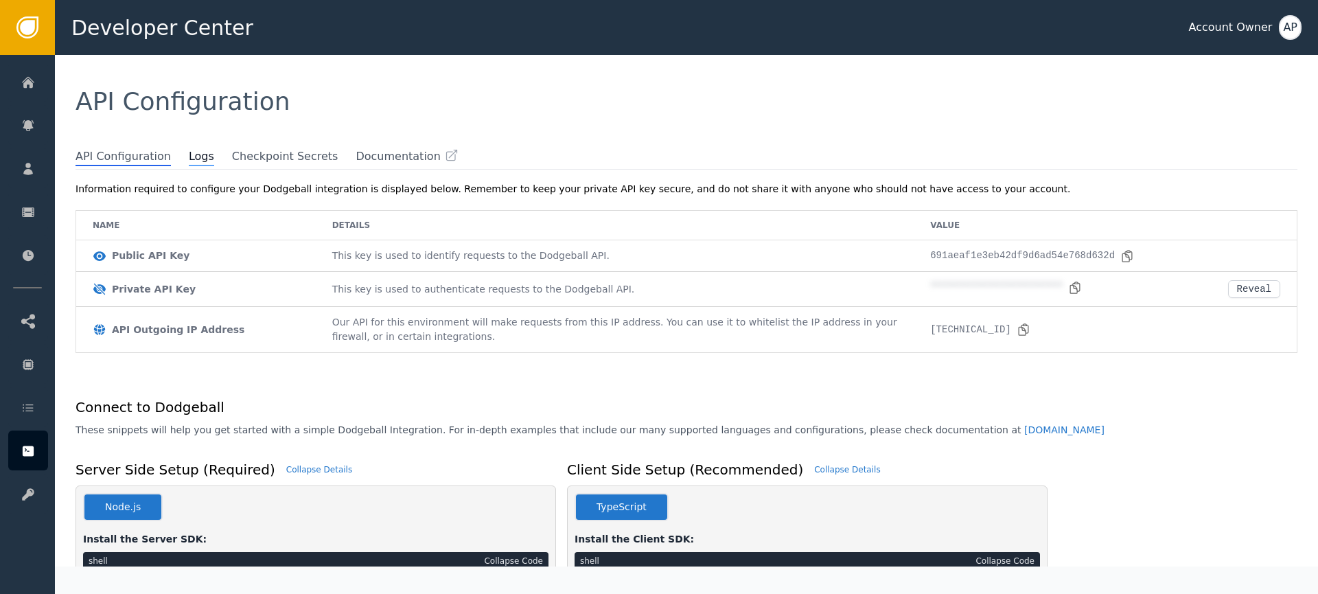
click at [189, 156] on span "Logs" at bounding box center [201, 157] width 25 height 18
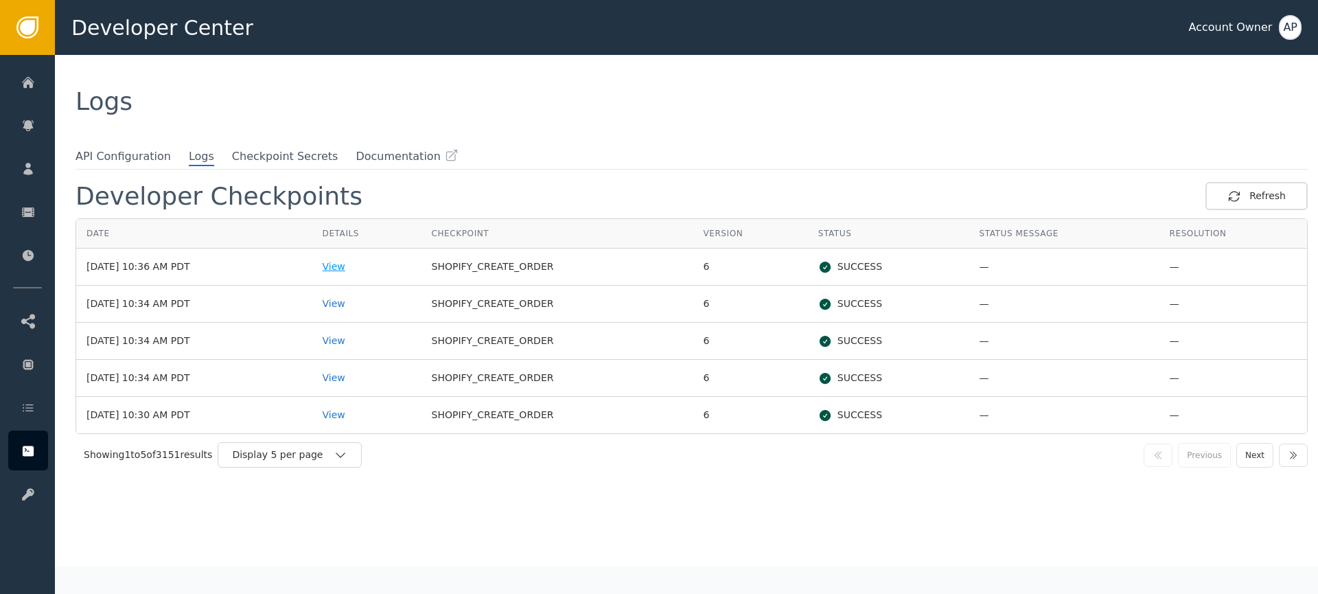
click at [358, 268] on div "View" at bounding box center [367, 266] width 89 height 14
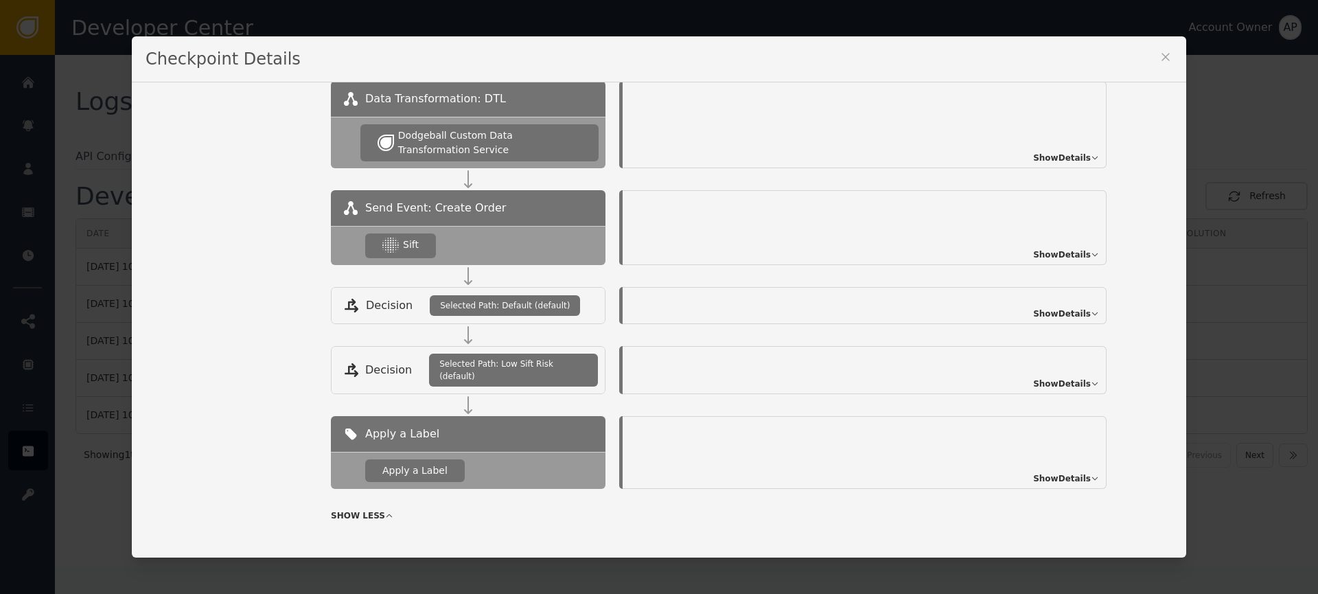
scroll to position [327, 0]
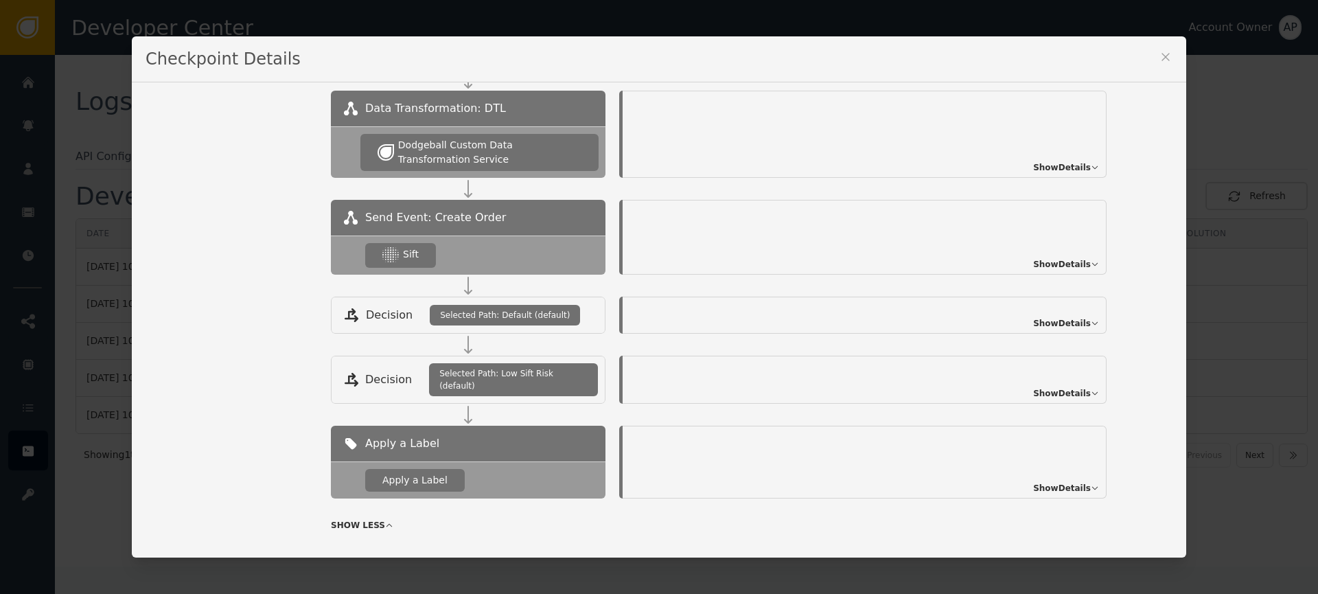
click at [1070, 267] on span "Show Details" at bounding box center [1062, 264] width 58 height 12
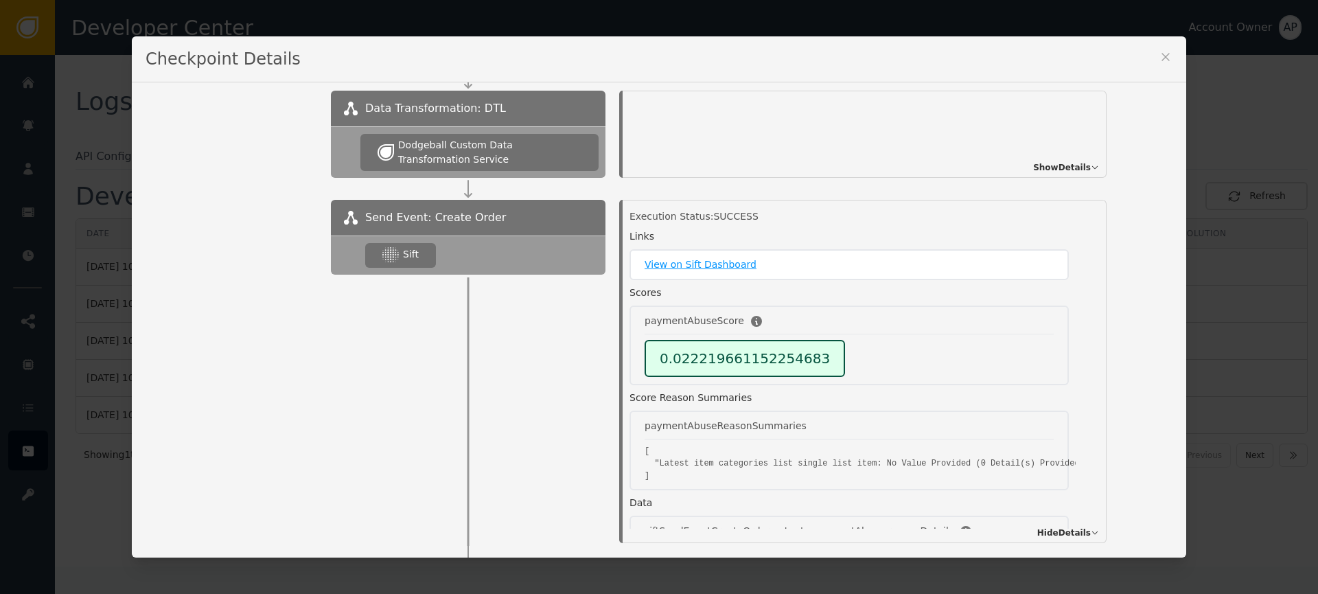
click at [708, 259] on link "View on Sift Dashboard" at bounding box center [848, 264] width 409 height 14
click at [1161, 56] on icon at bounding box center [1165, 57] width 8 height 8
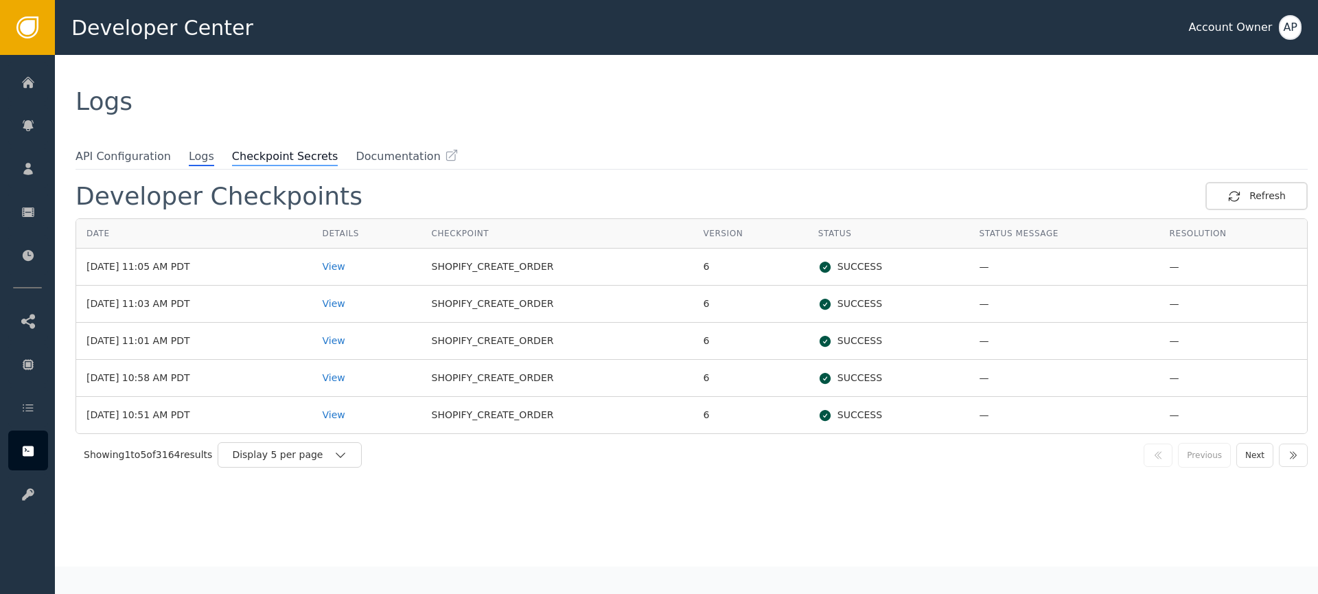
click at [309, 161] on span "Checkpoint Secrets" at bounding box center [285, 157] width 106 height 18
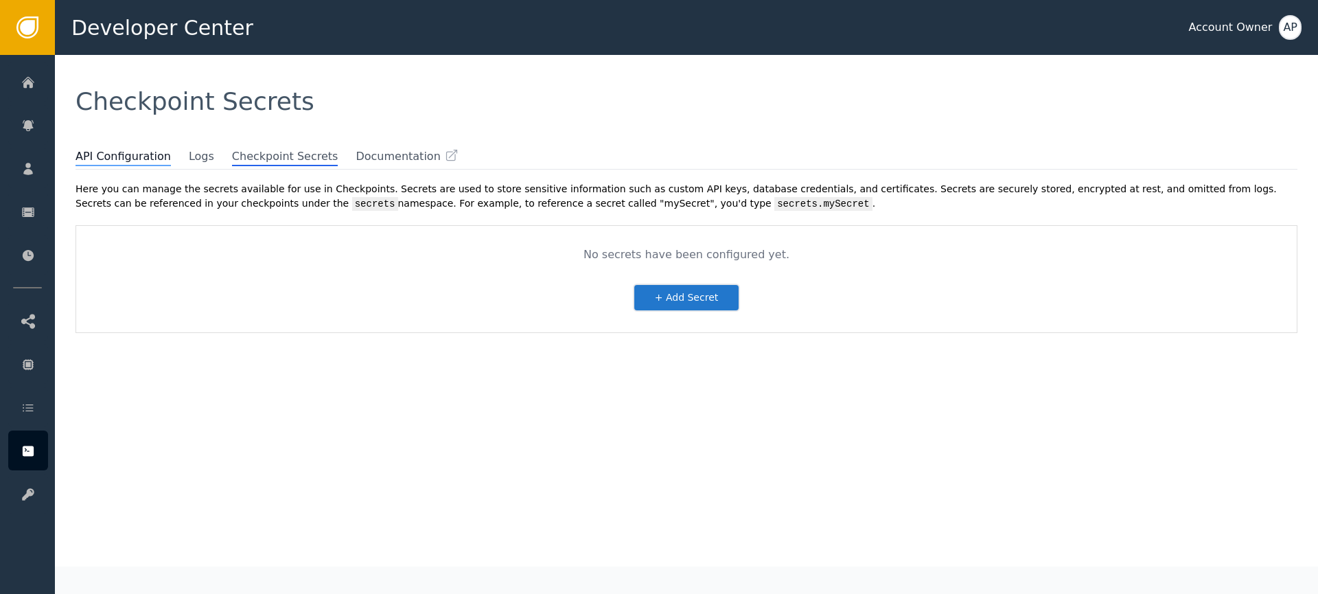
click at [140, 163] on span "API Configuration" at bounding box center [122, 157] width 95 height 18
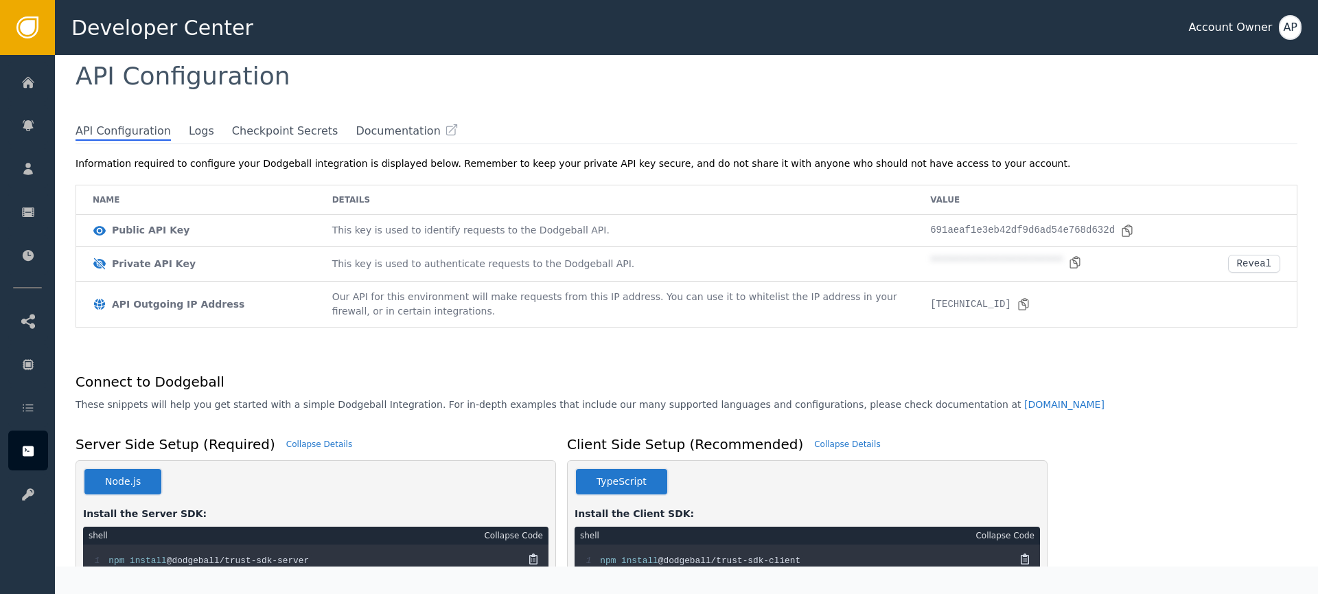
scroll to position [46, 0]
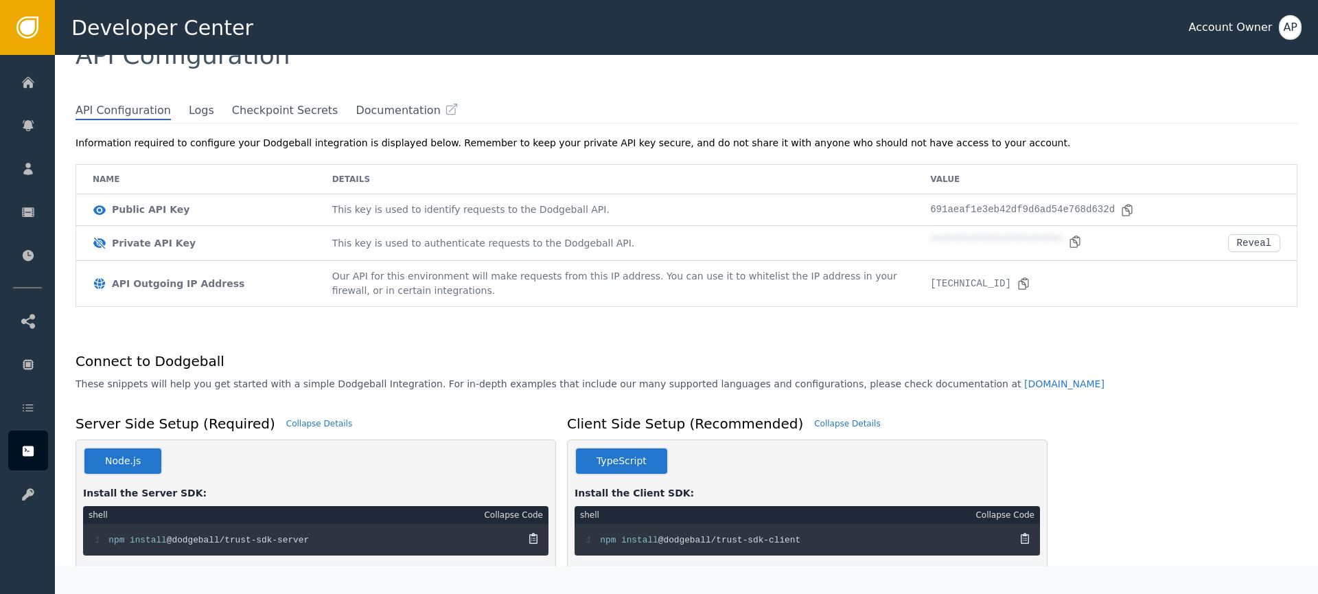
click at [369, 113] on span "Documentation" at bounding box center [397, 110] width 84 height 16
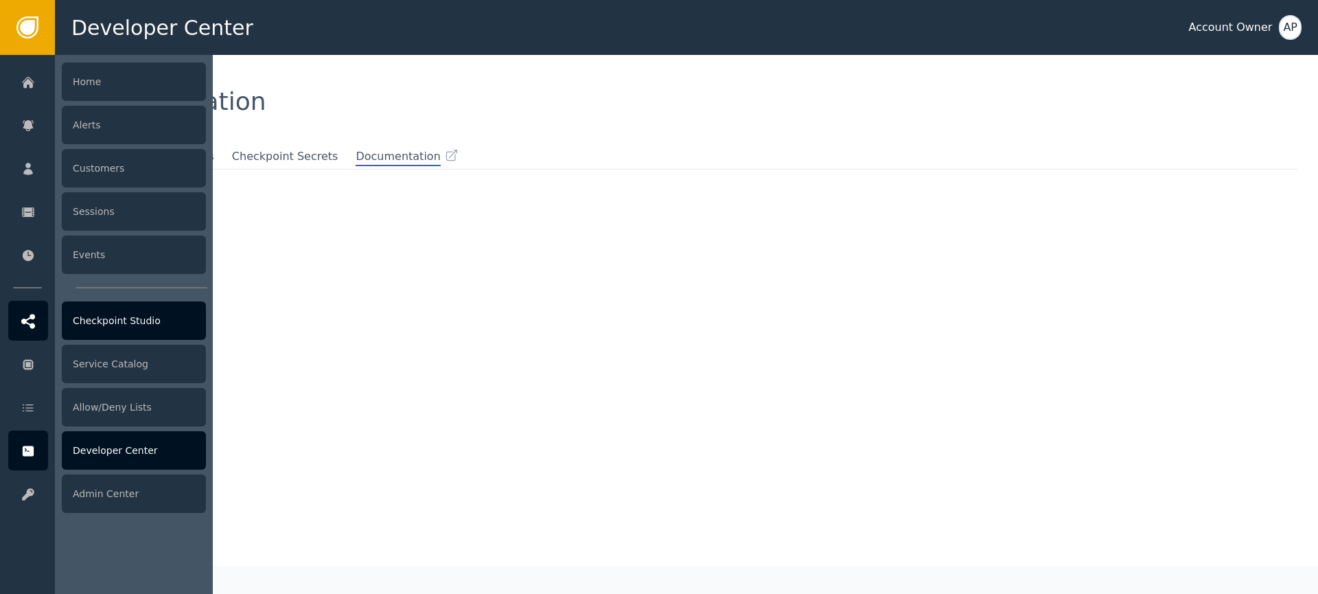
click at [40, 308] on div at bounding box center [28, 321] width 40 height 40
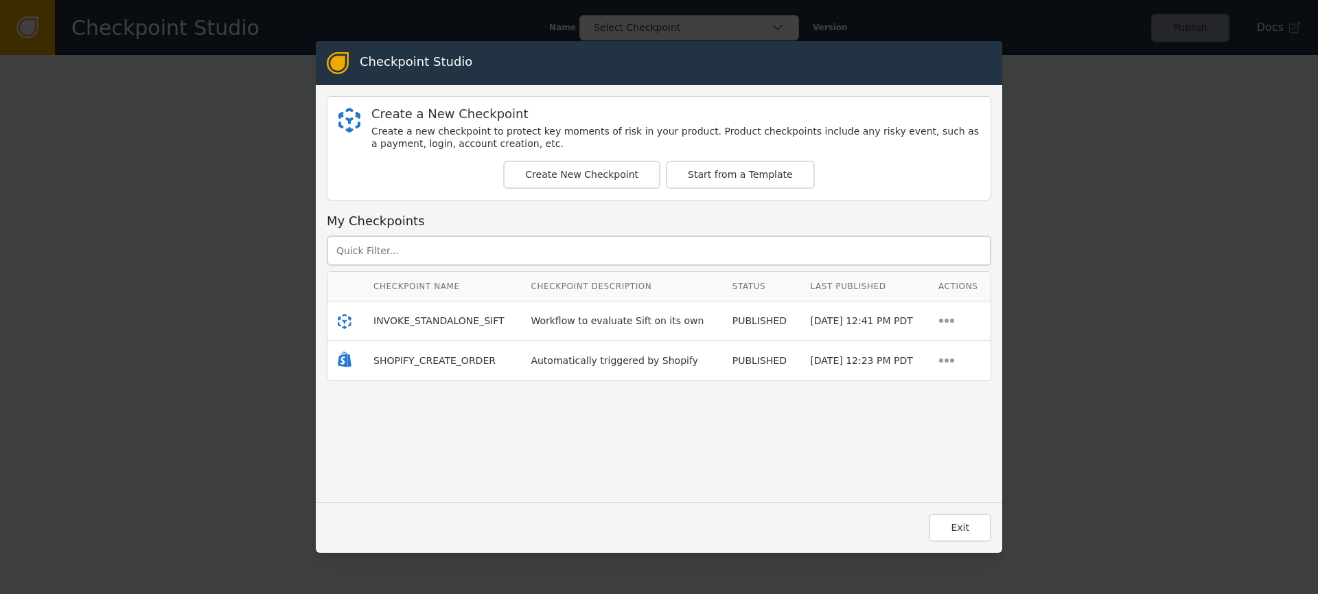
drag, startPoint x: 237, startPoint y: 178, endPoint x: 231, endPoint y: 175, distance: 7.4
click at [233, 175] on div "Checkpoint Studio Create a New Checkpoint Create a new checkpoint to protect ke…" at bounding box center [659, 297] width 1318 height 594
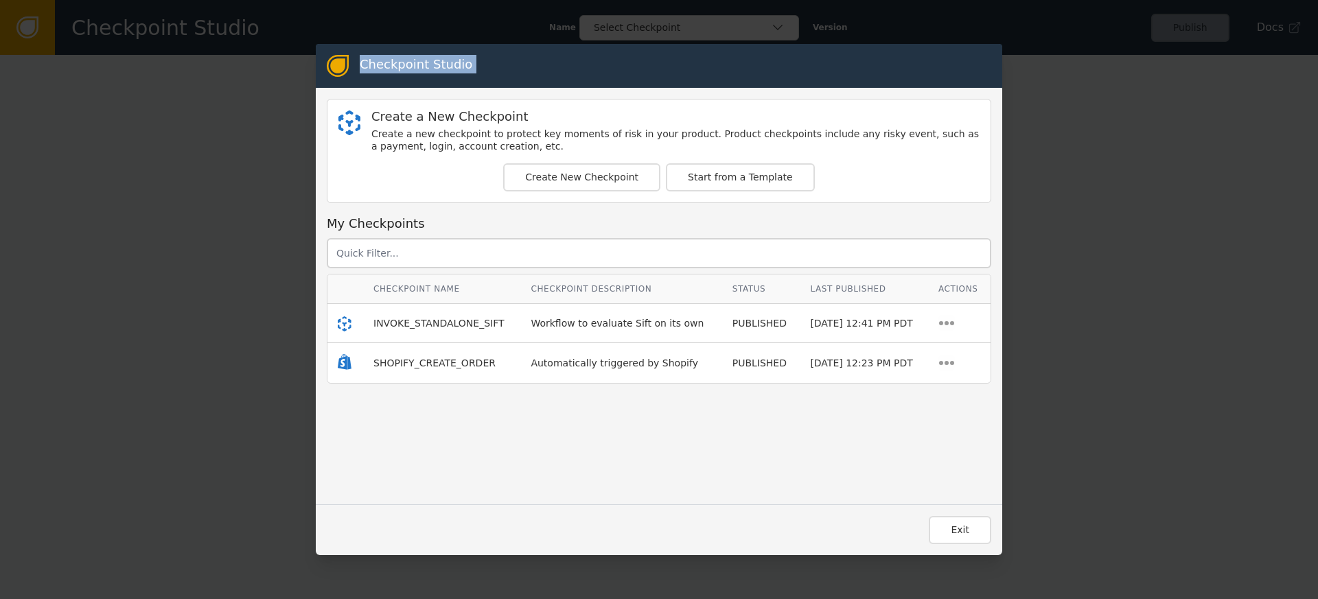
click at [139, 90] on div "Checkpoint Studio Create a New Checkpoint Create a new checkpoint to protect ke…" at bounding box center [659, 299] width 1318 height 599
click at [965, 530] on button "Exit" at bounding box center [960, 530] width 62 height 28
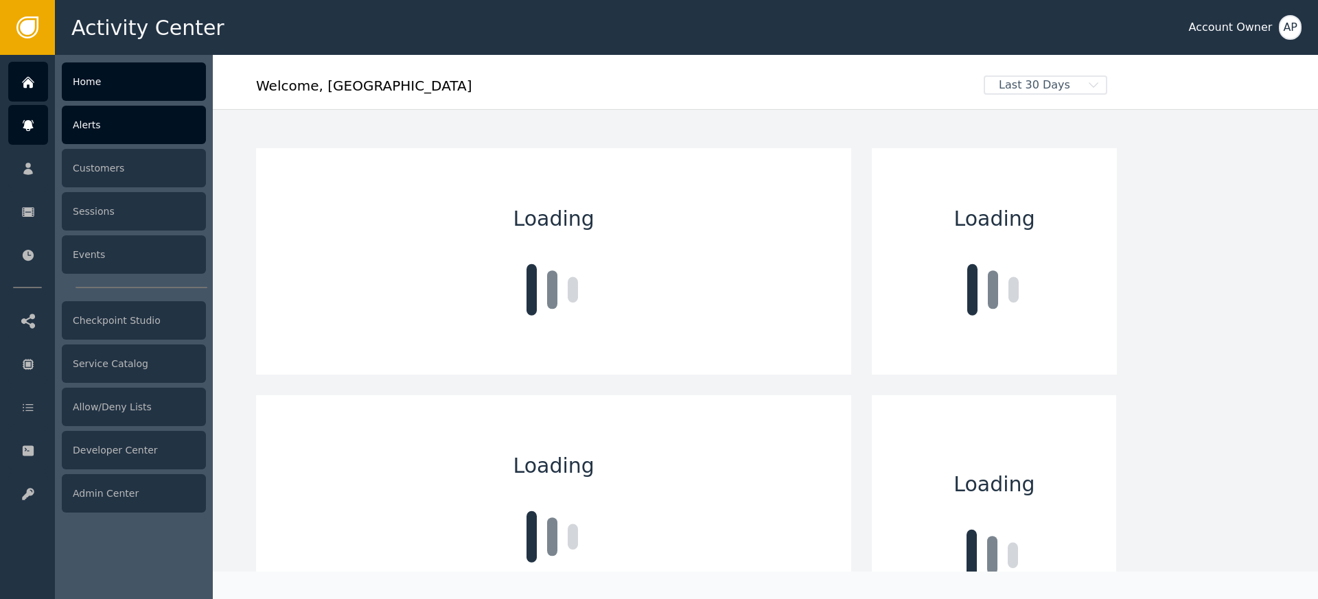
click at [21, 134] on div at bounding box center [28, 125] width 40 height 40
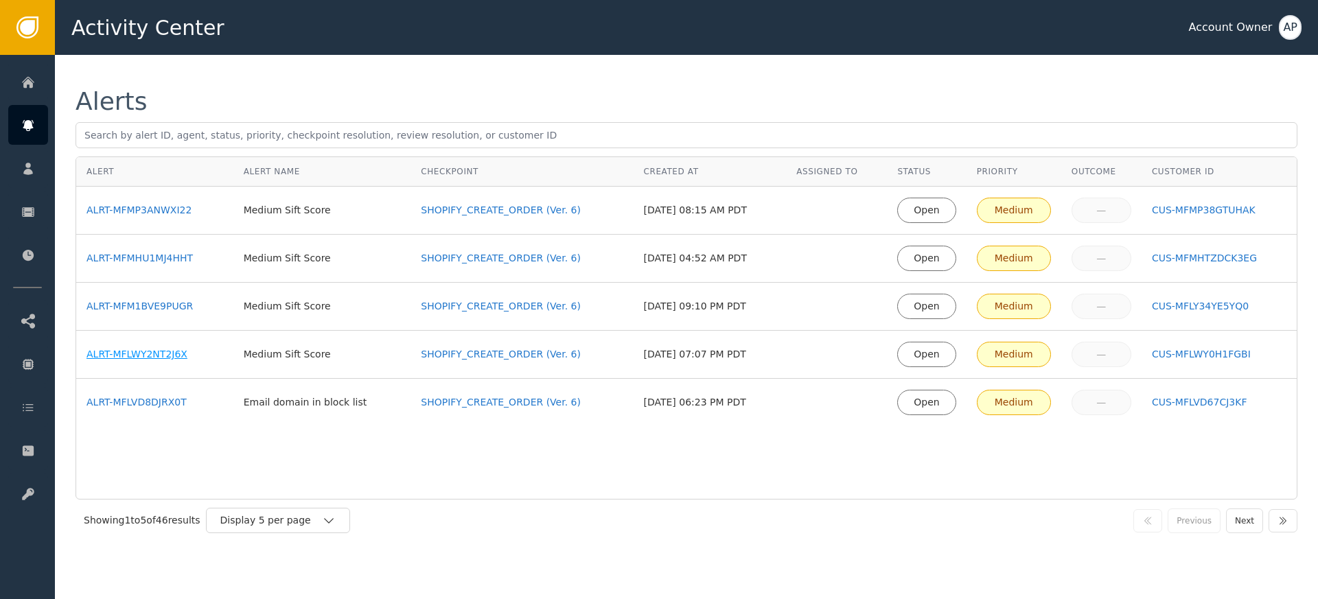
click at [165, 348] on div "ALRT-MFLWY2NT2J6X" at bounding box center [154, 354] width 137 height 14
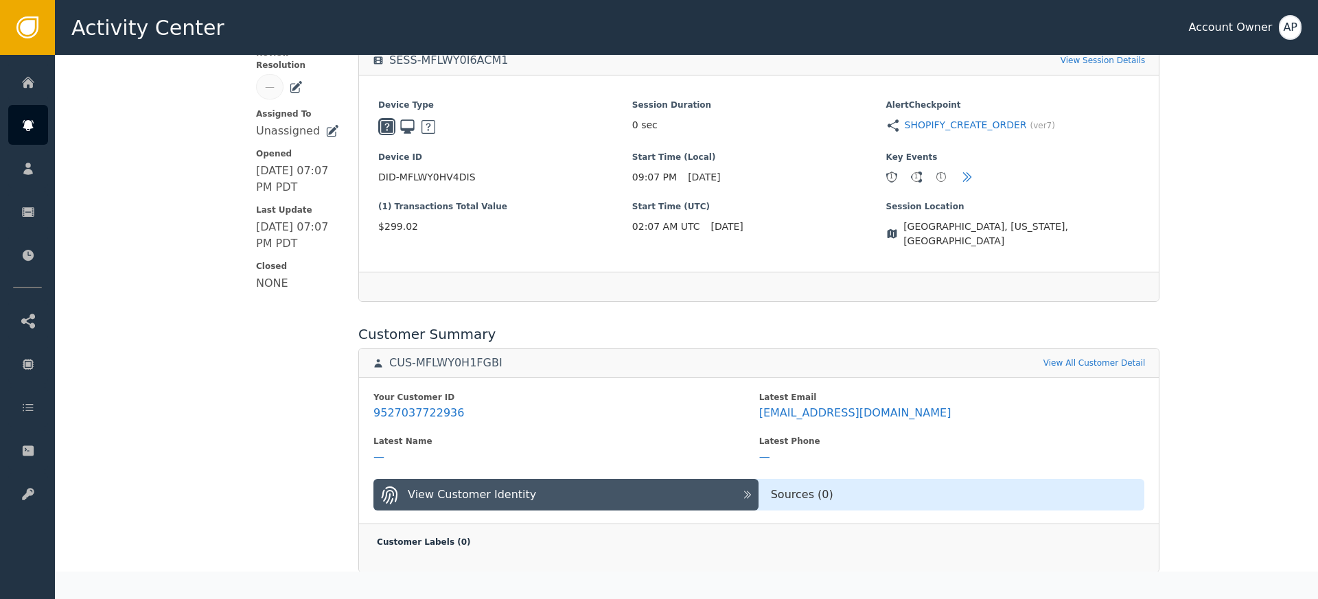
scroll to position [301, 0]
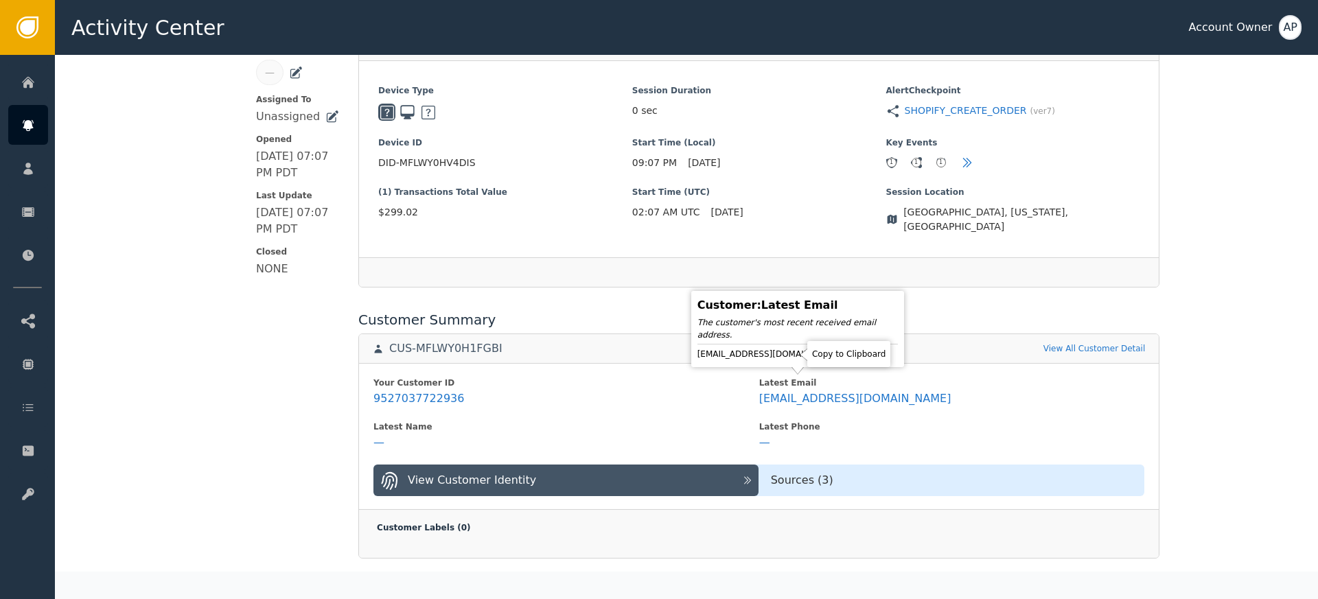
drag, startPoint x: 791, startPoint y: 358, endPoint x: 767, endPoint y: 318, distance: 46.3
click at [846, 357] on icon at bounding box center [853, 354] width 14 height 14
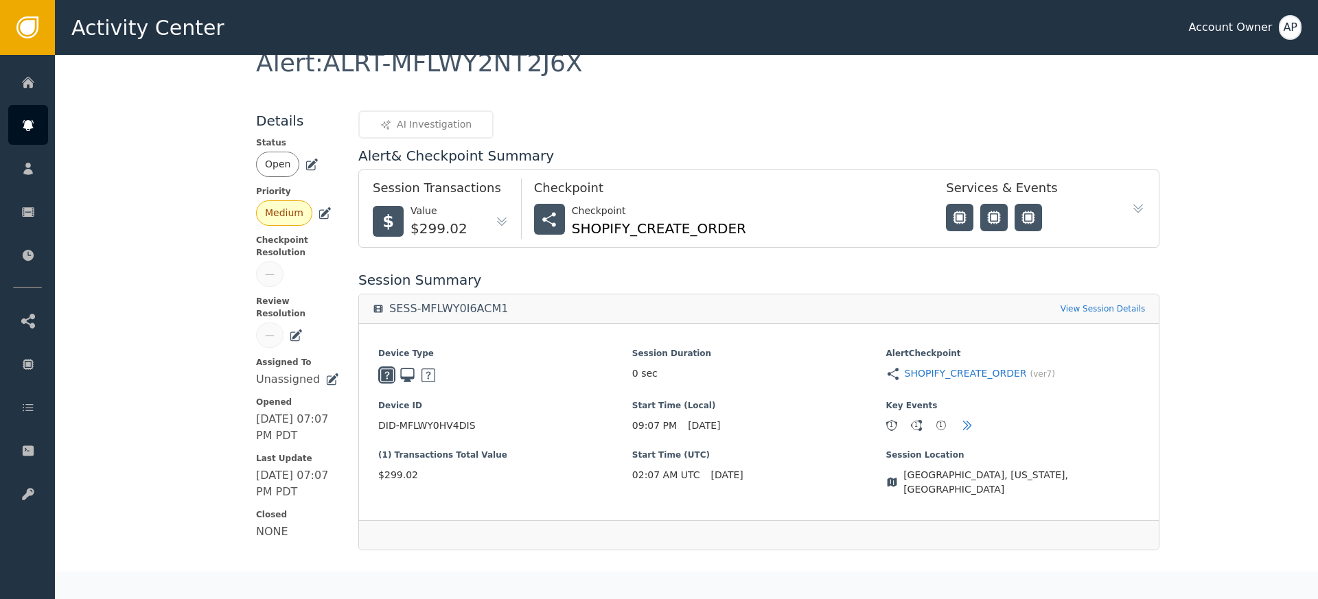
scroll to position [0, 0]
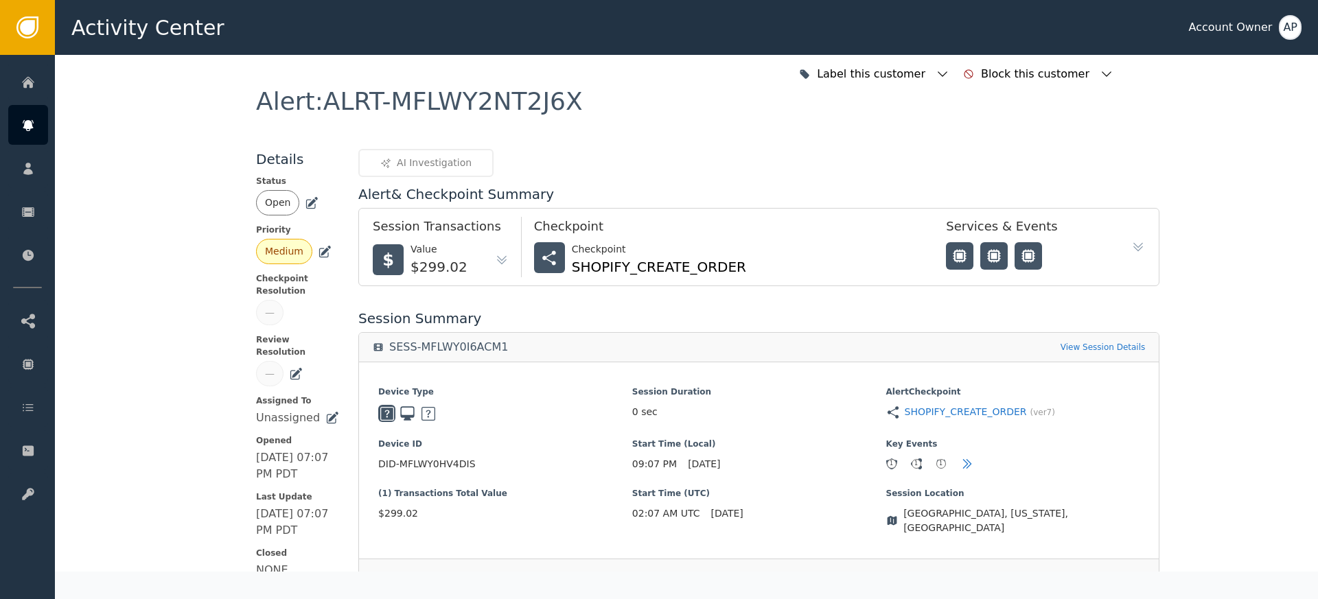
click at [305, 204] on icon at bounding box center [312, 203] width 14 height 14
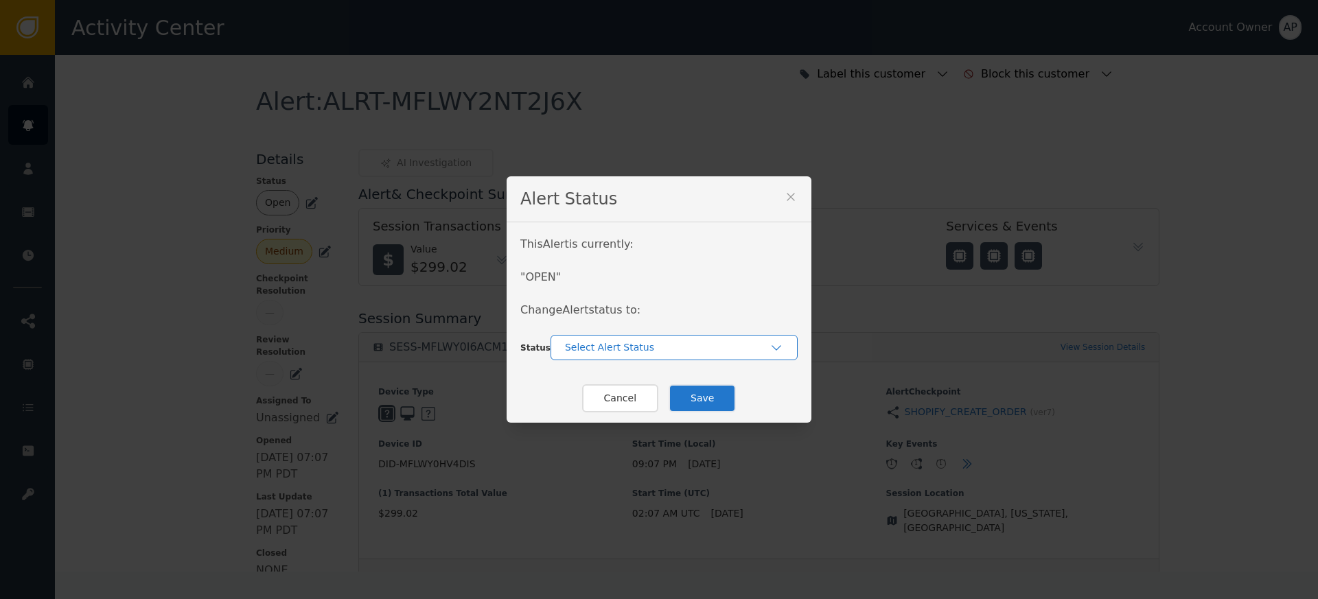
click at [657, 351] on div "Select Alert Status" at bounding box center [667, 347] width 205 height 14
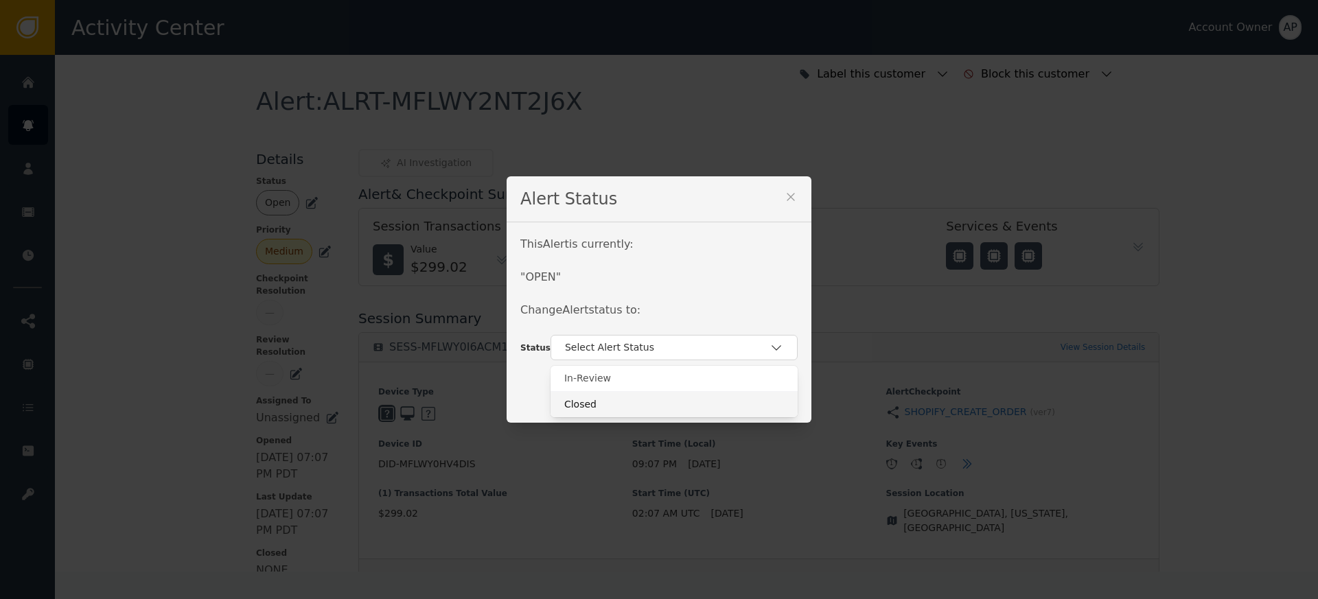
click at [654, 401] on div "Closed" at bounding box center [674, 404] width 220 height 14
click at [703, 397] on button "Save" at bounding box center [701, 398] width 67 height 28
